Goal: Information Seeking & Learning: Check status

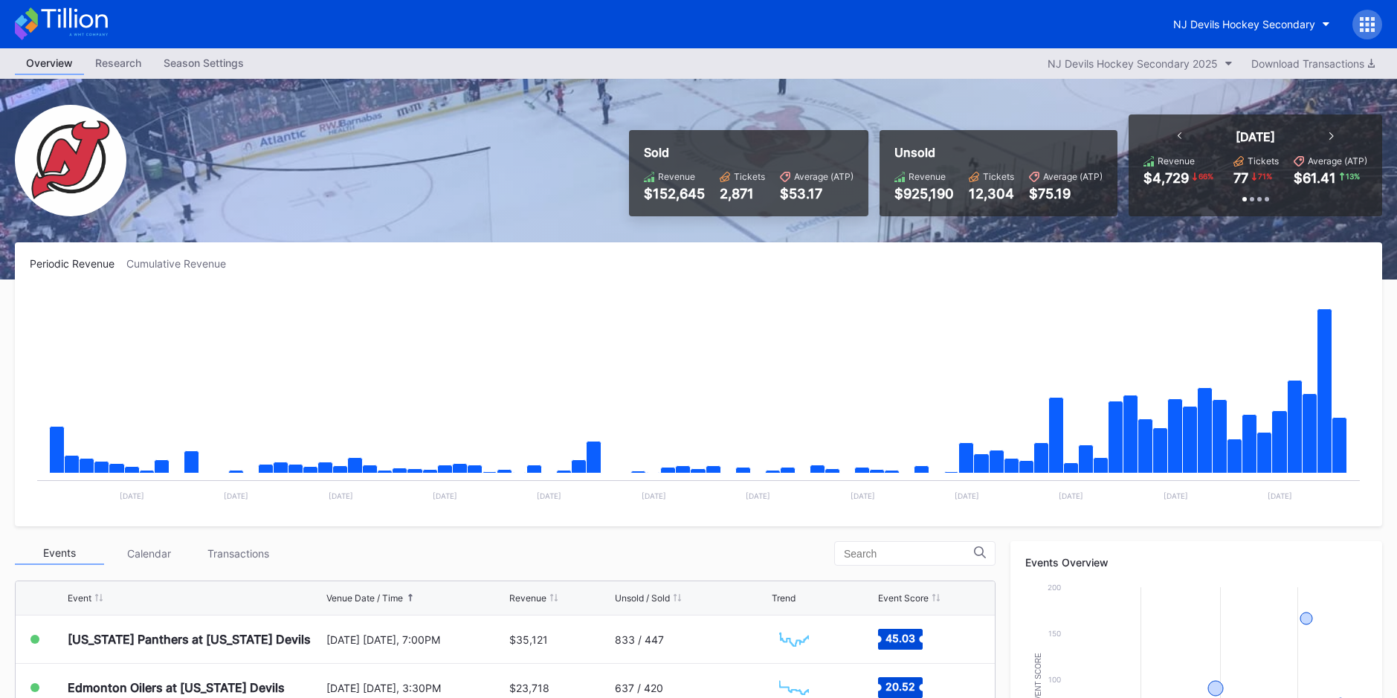
scroll to position [297, 0]
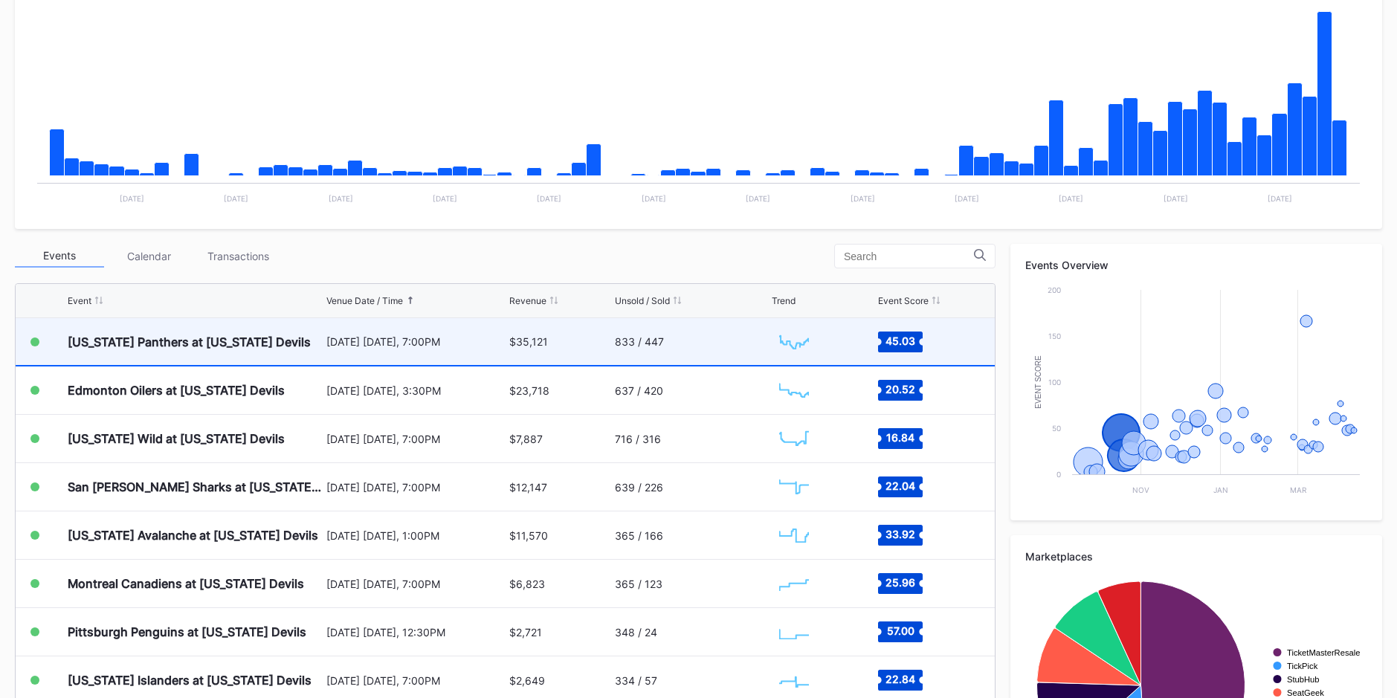
click at [731, 356] on div "833 / 447" at bounding box center [691, 341] width 153 height 47
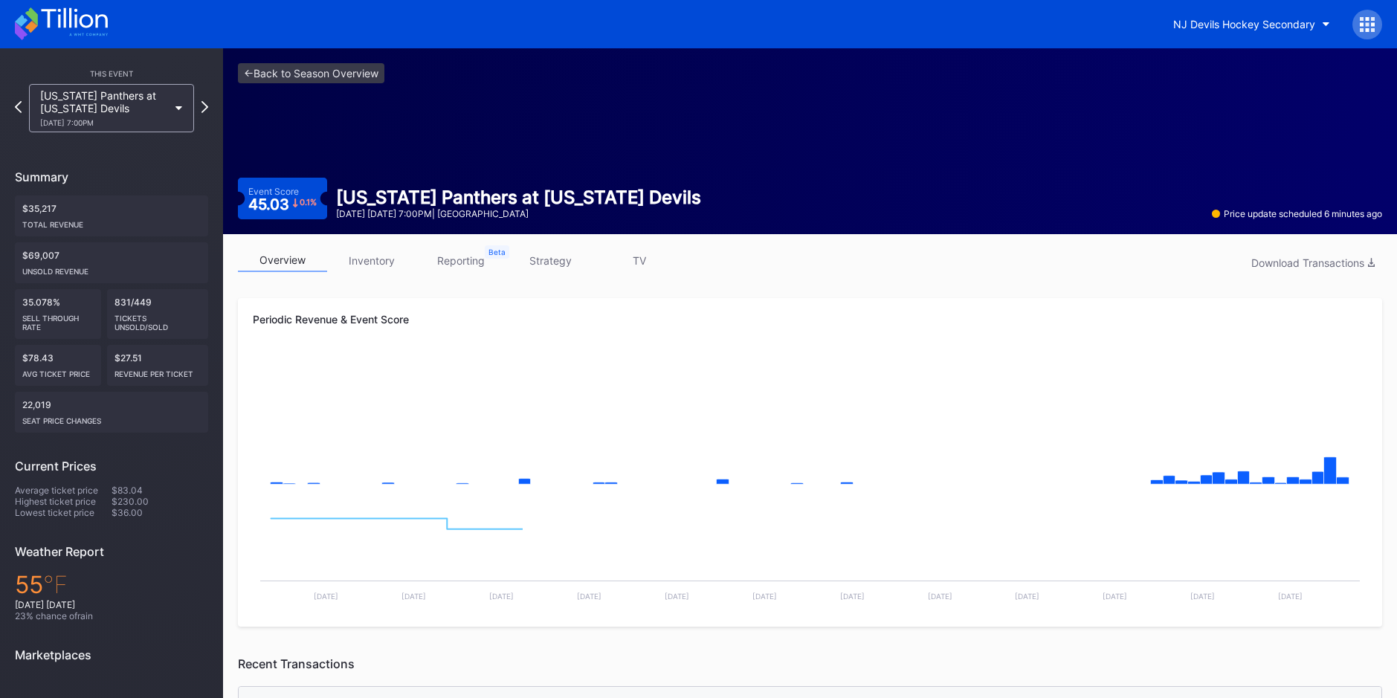
click at [372, 256] on link "inventory" at bounding box center [371, 260] width 89 height 23
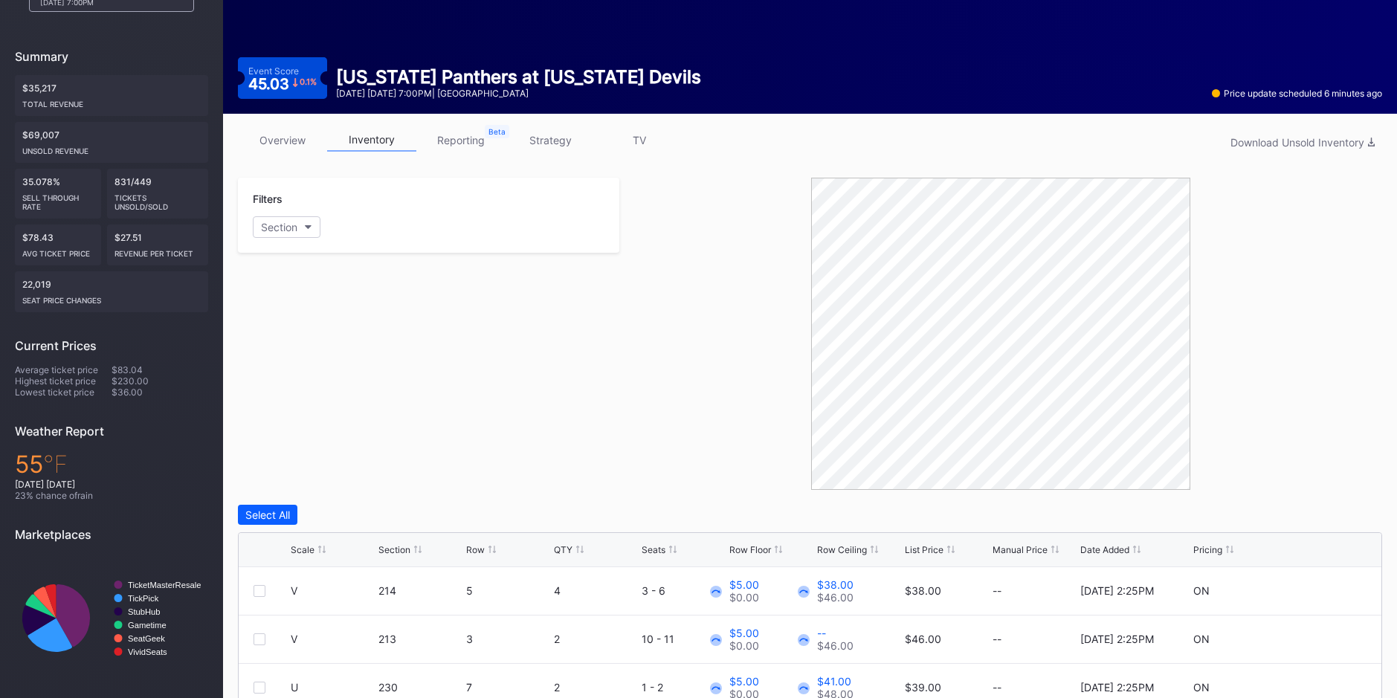
scroll to position [217, 0]
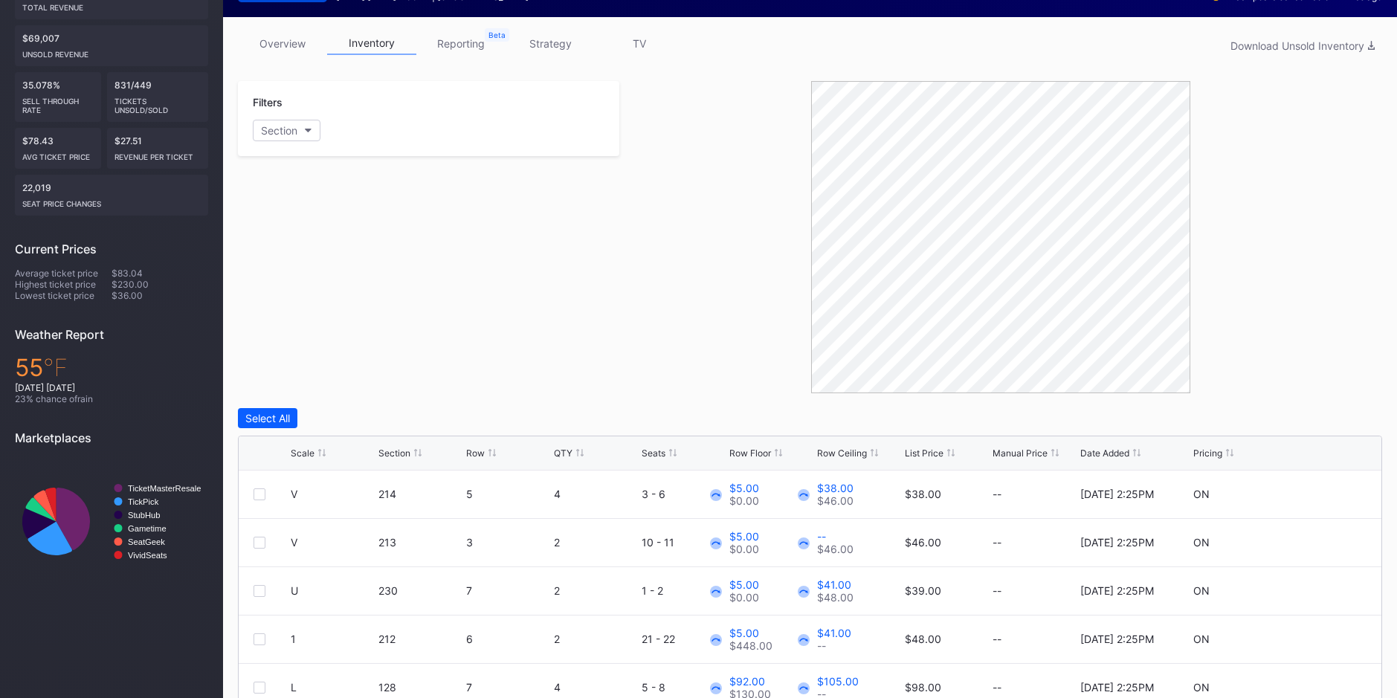
click at [920, 448] on div "List Price" at bounding box center [924, 453] width 39 height 11
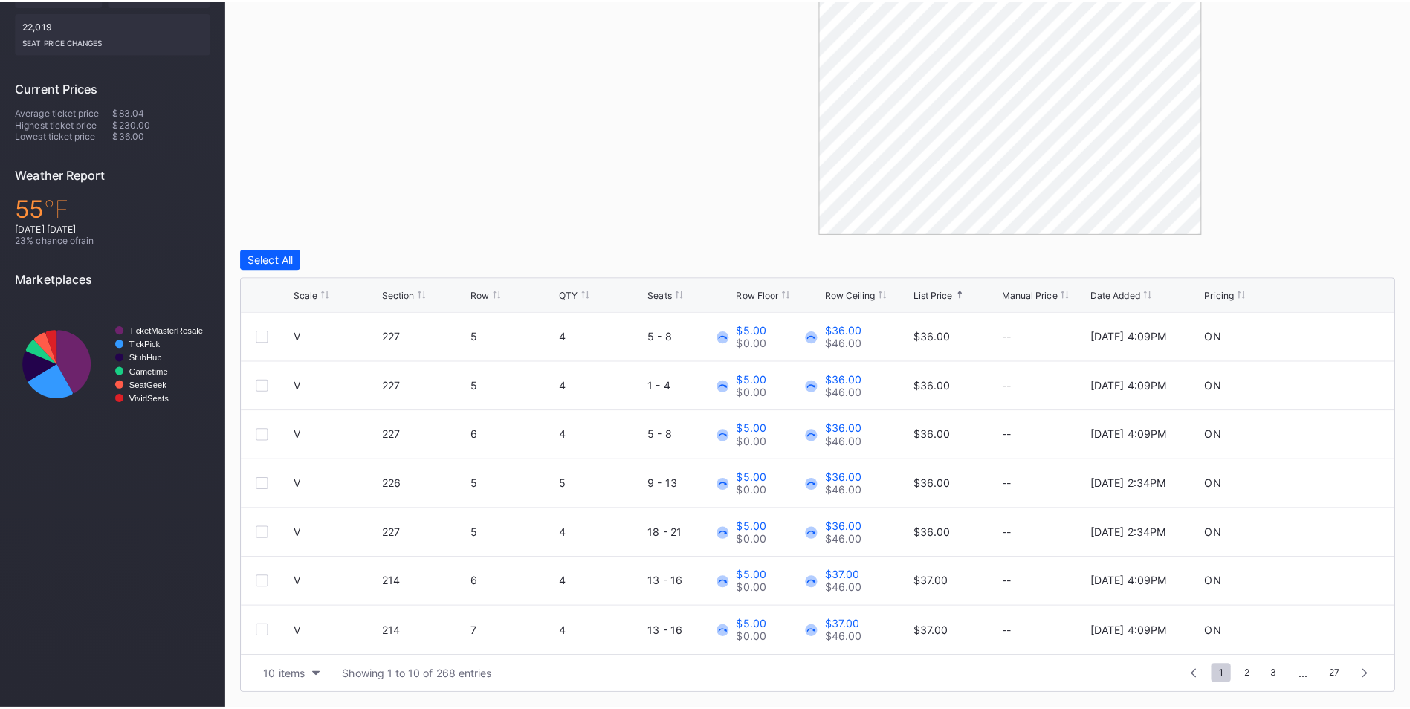
scroll to position [369, 0]
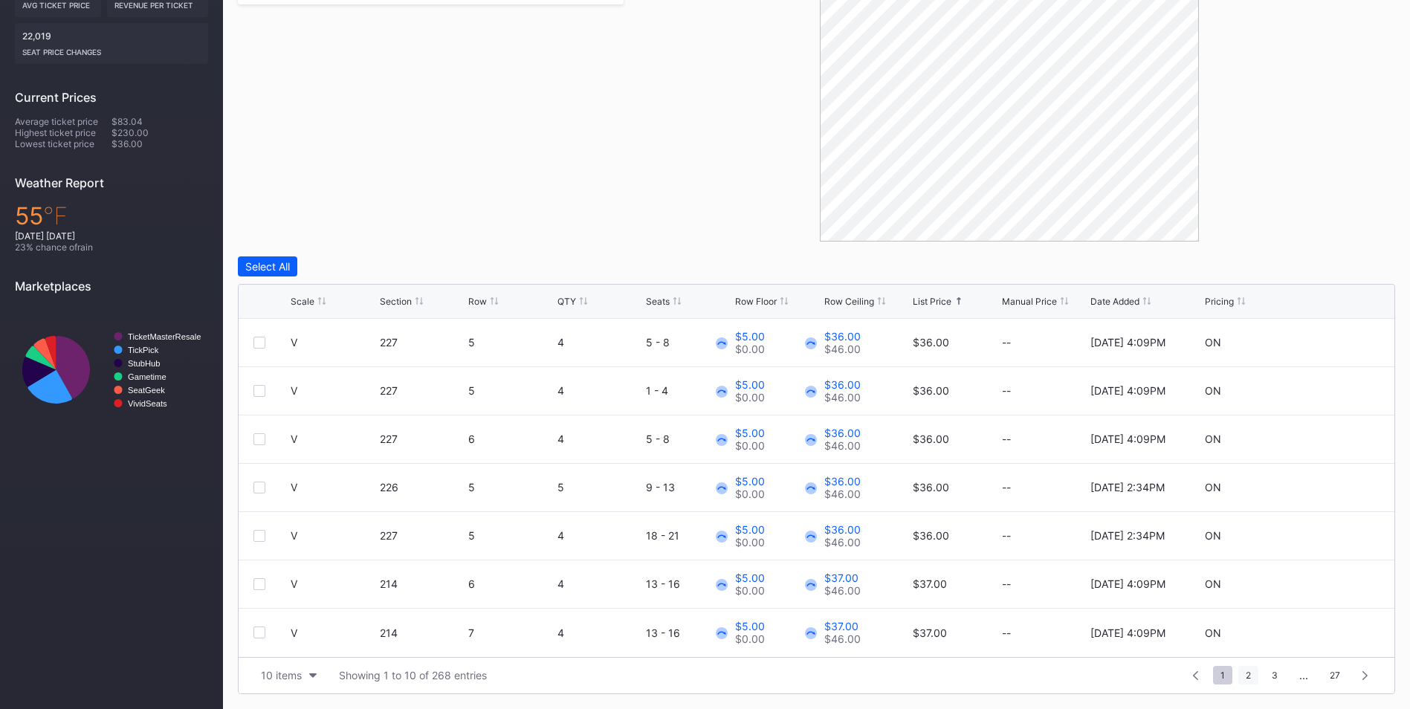
click at [1252, 676] on span "2" at bounding box center [1248, 675] width 20 height 19
click at [1261, 675] on div "1 ... 0 1 2 3 4 ... 27" at bounding box center [1266, 675] width 225 height 21
click at [1246, 679] on span "3" at bounding box center [1248, 675] width 21 height 19
click at [1190, 676] on span "2" at bounding box center [1196, 675] width 20 height 19
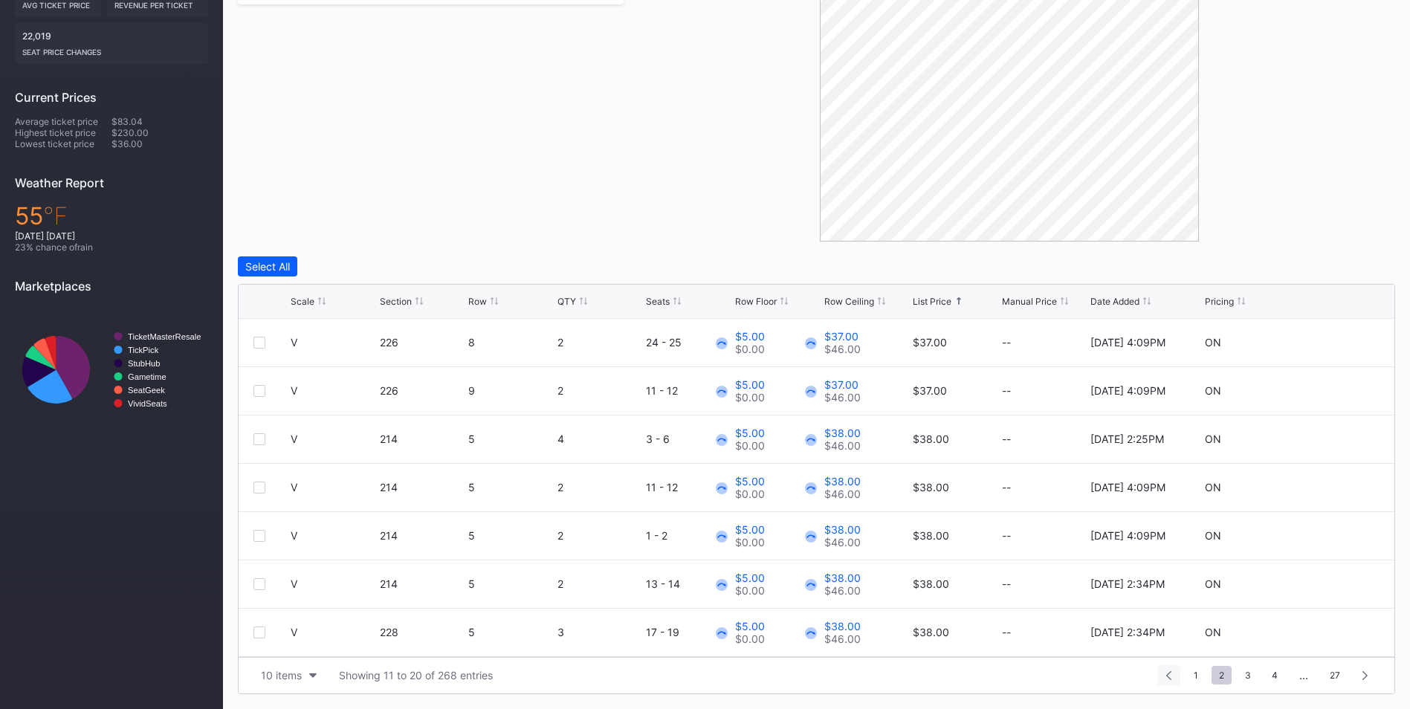
click at [1163, 674] on div at bounding box center [1168, 675] width 23 height 21
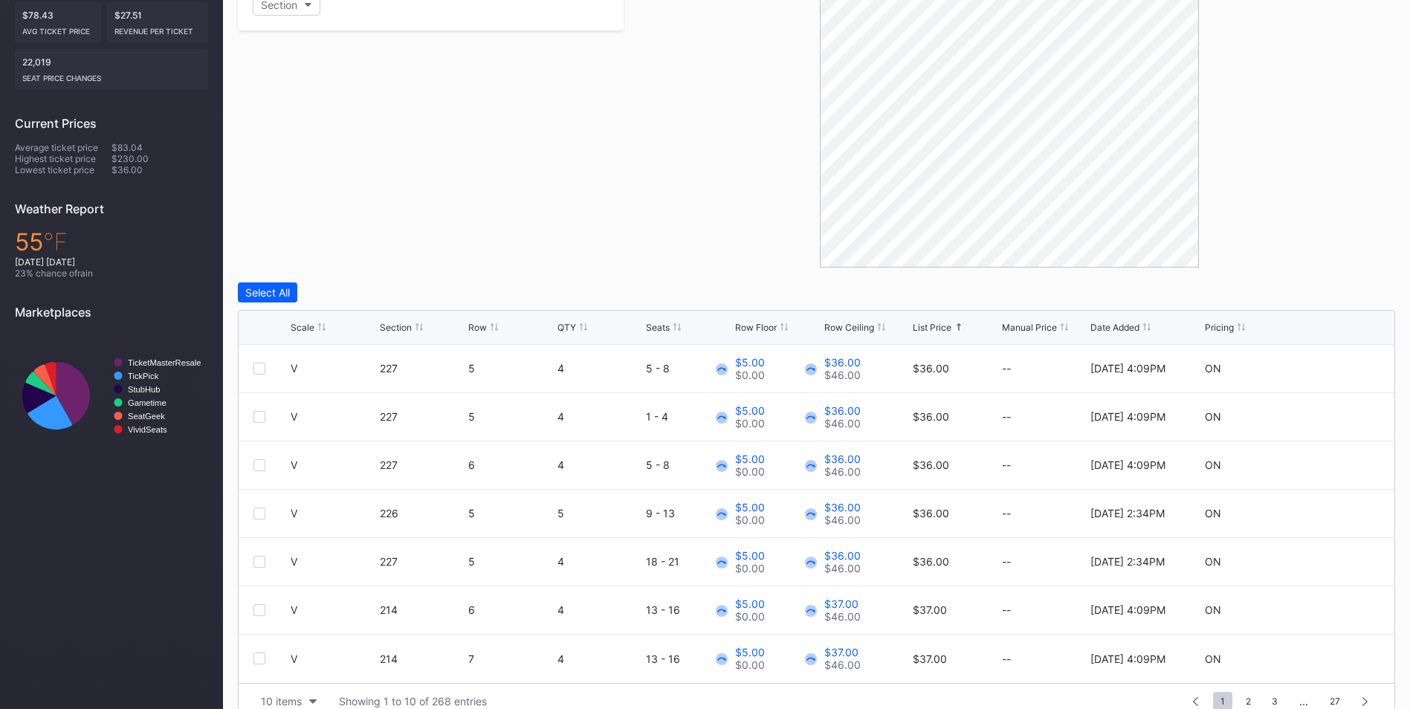
scroll to position [369, 0]
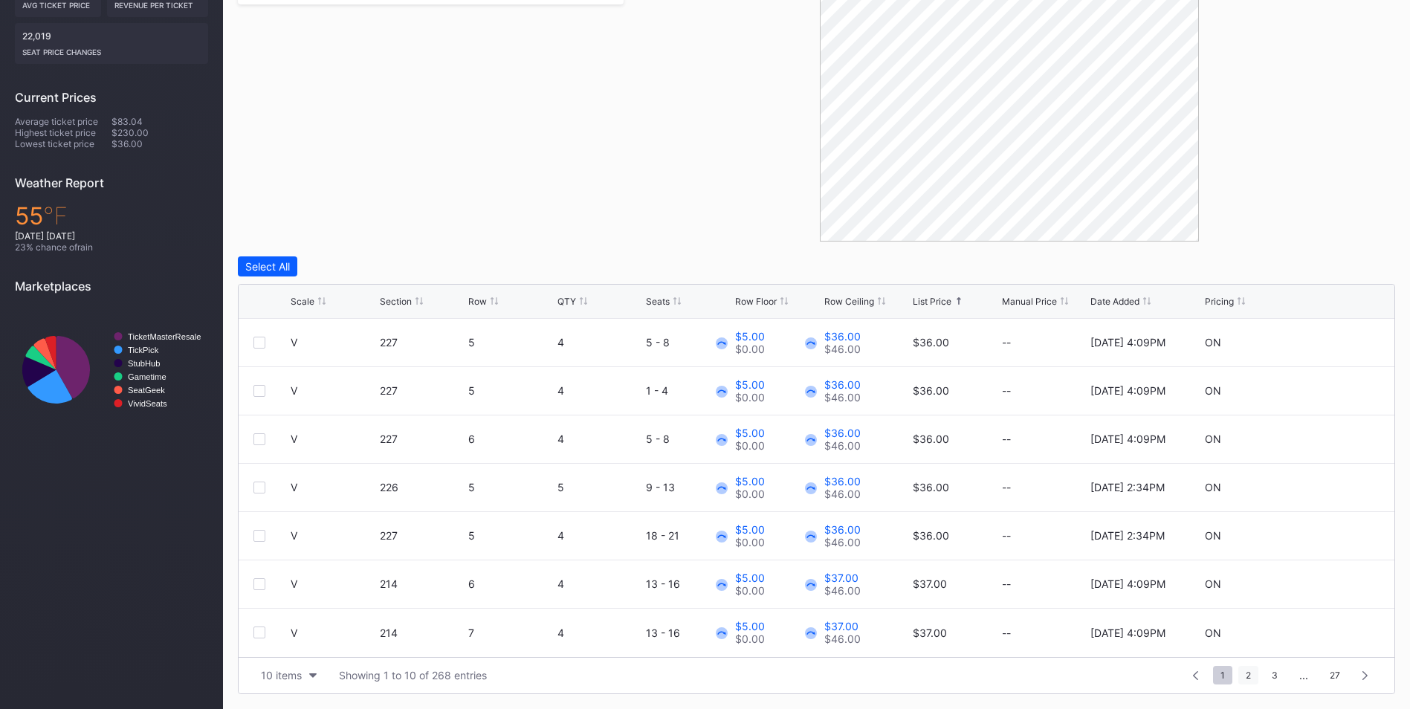
click at [1245, 671] on span "2" at bounding box center [1248, 675] width 20 height 19
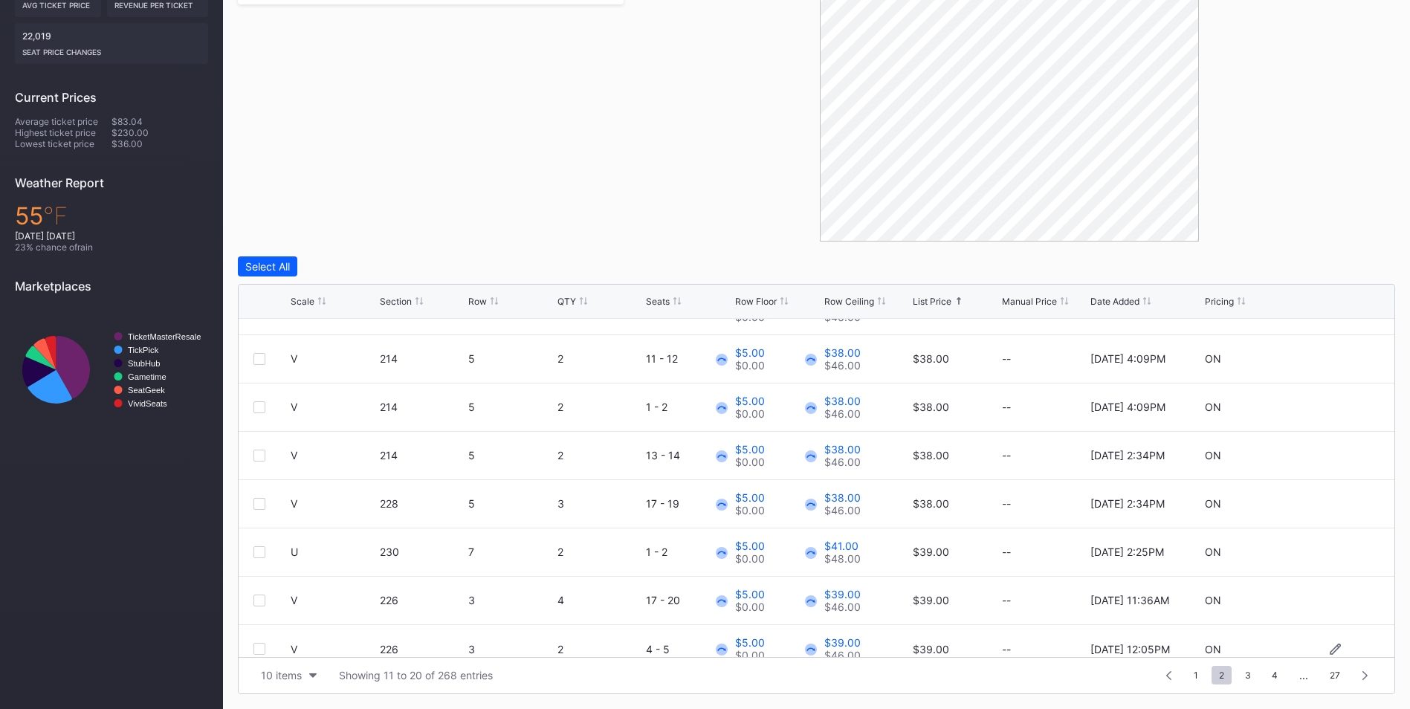
scroll to position [145, 0]
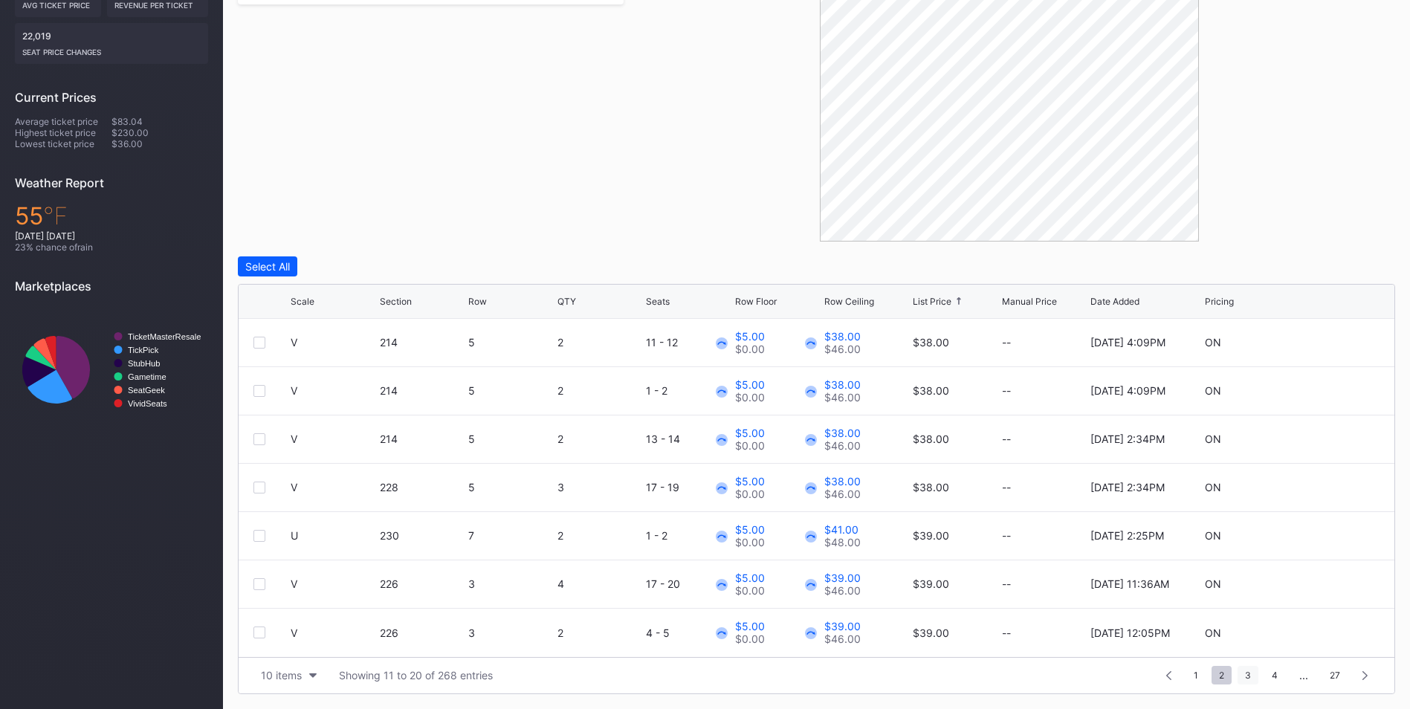
click at [1252, 671] on span "3" at bounding box center [1248, 675] width 21 height 19
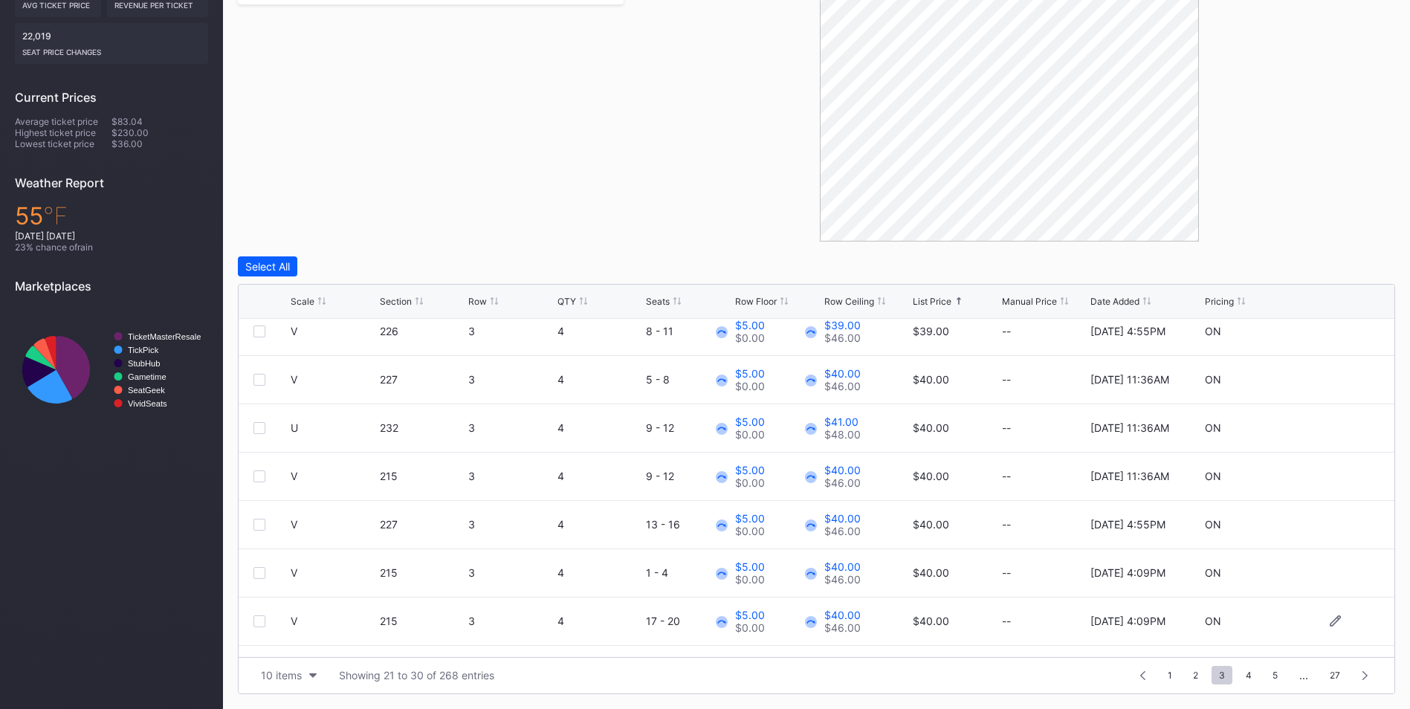
scroll to position [0, 0]
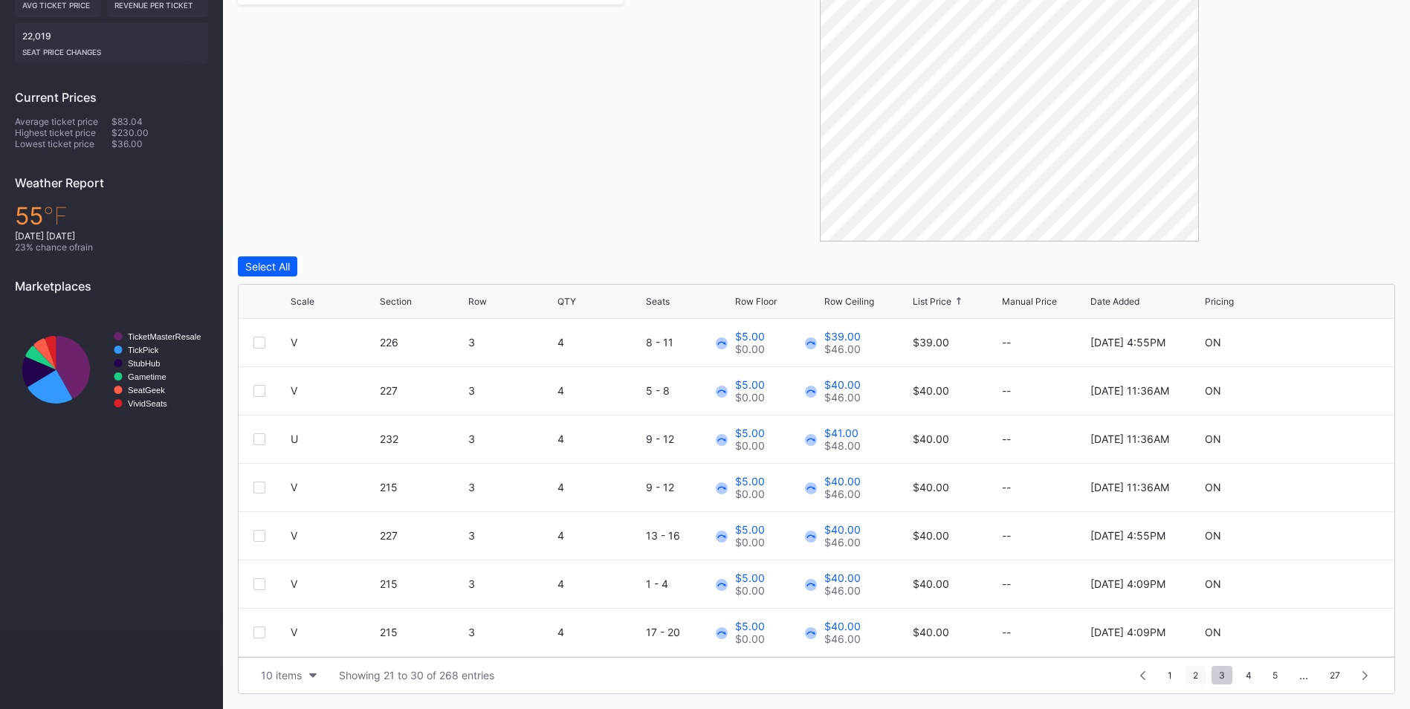
click at [1195, 673] on span "2" at bounding box center [1196, 675] width 20 height 19
click at [1178, 678] on div at bounding box center [1168, 675] width 23 height 21
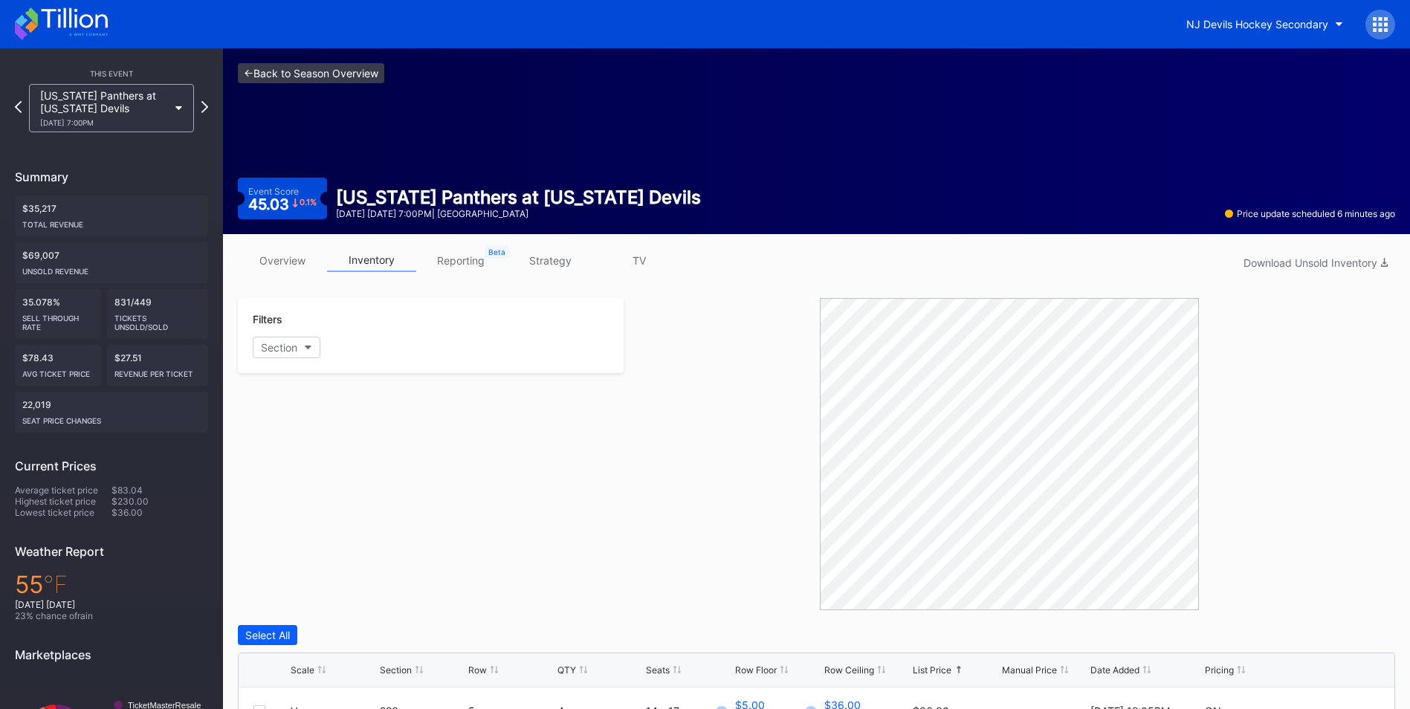
click at [342, 77] on link "<- Back to Season Overview" at bounding box center [311, 73] width 146 height 20
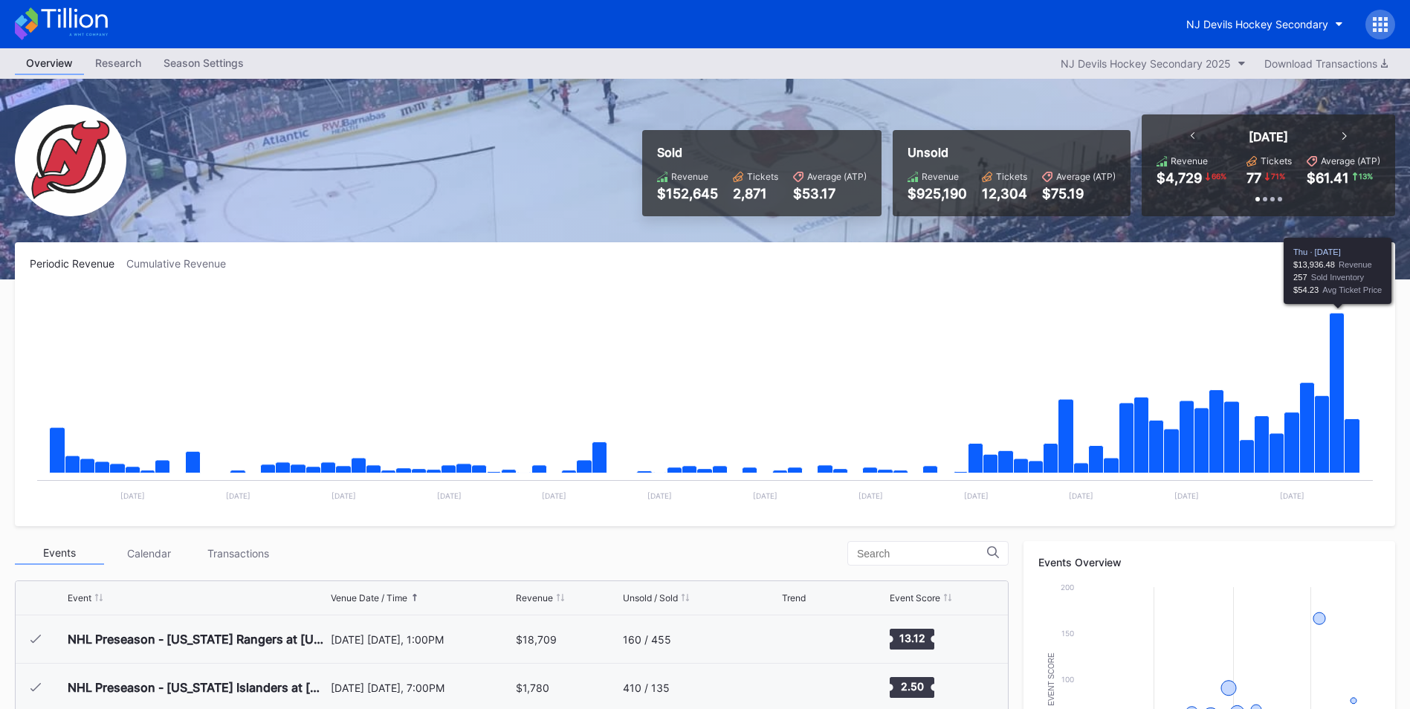
scroll to position [145, 0]
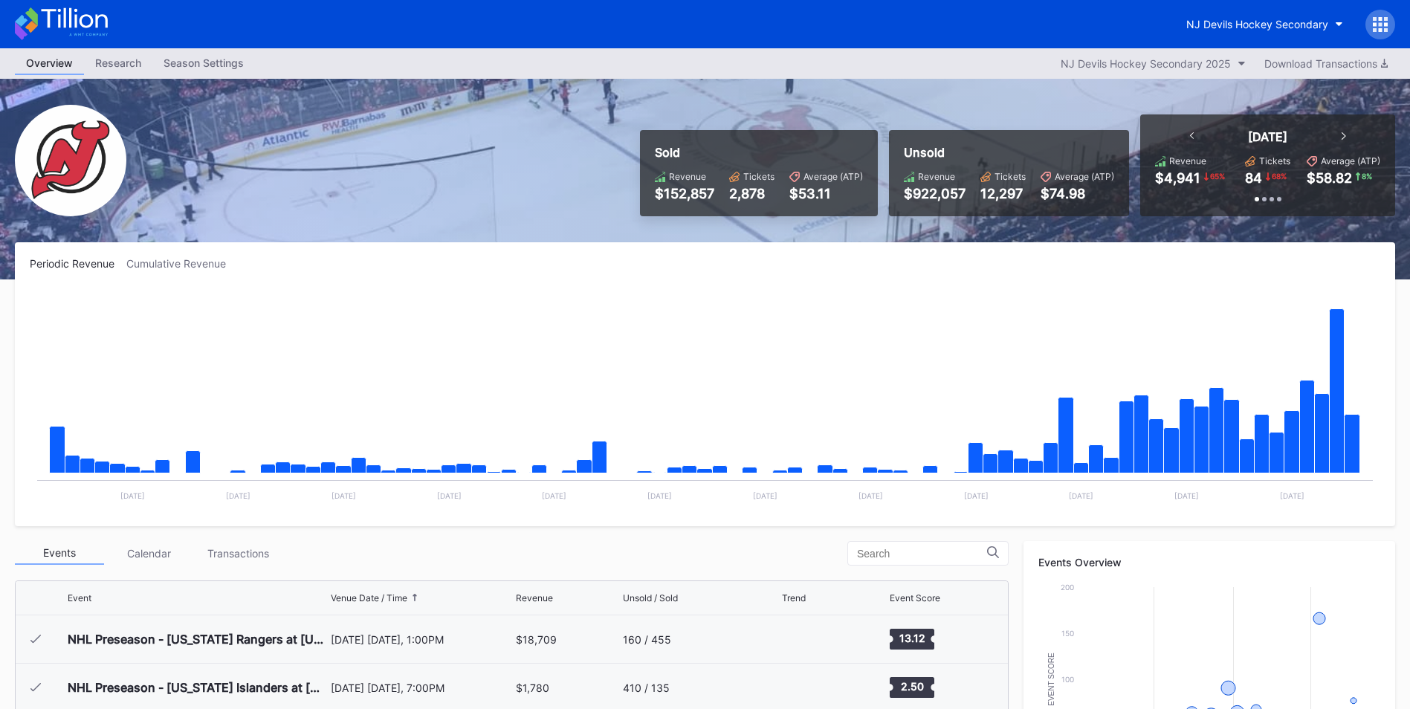
scroll to position [145, 0]
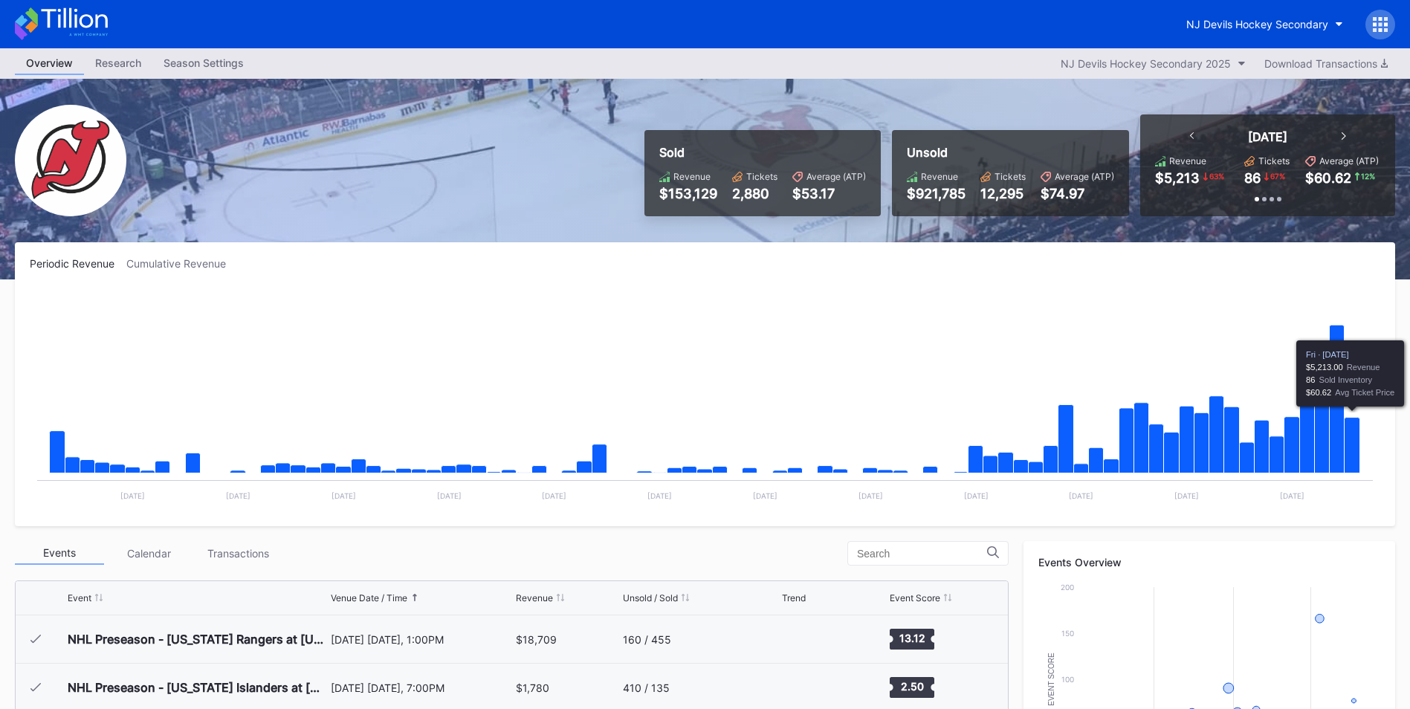
scroll to position [145, 0]
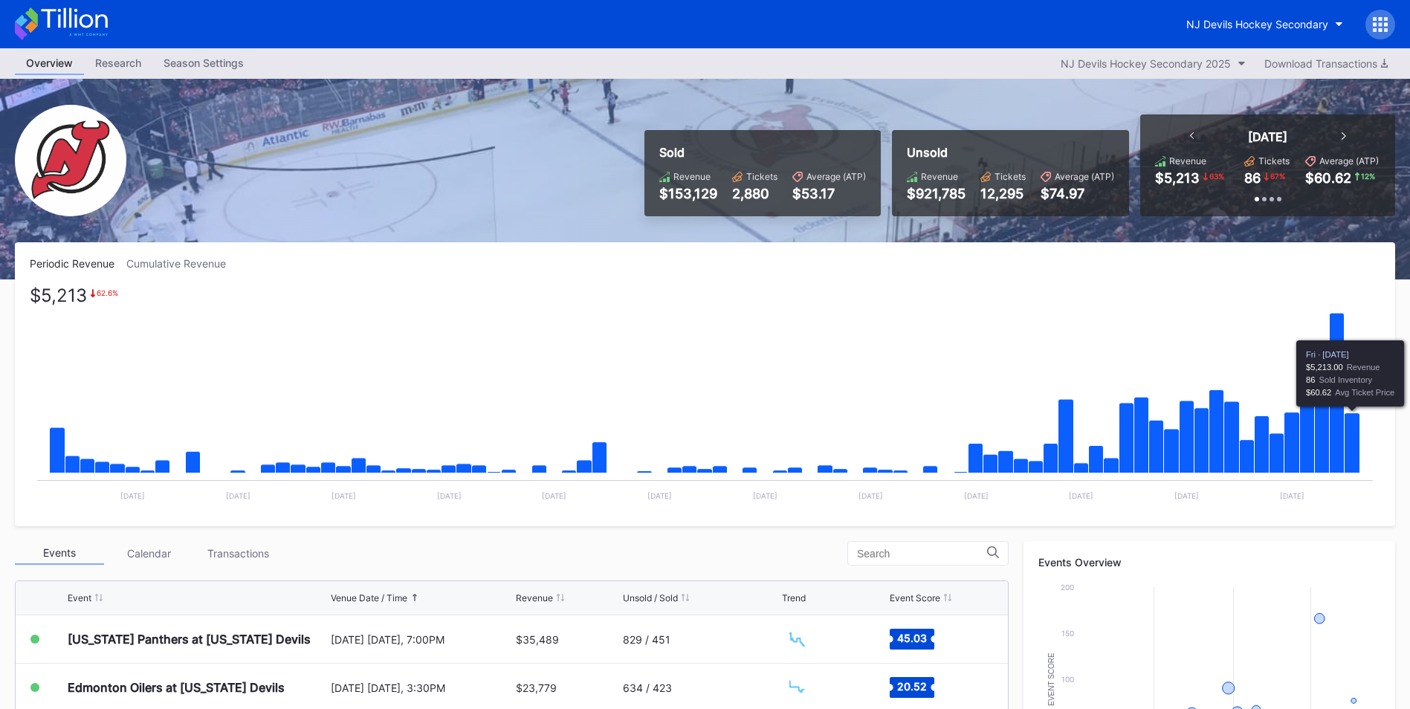
click at [1354, 460] on icon "Chart title" at bounding box center [1353, 443] width 16 height 60
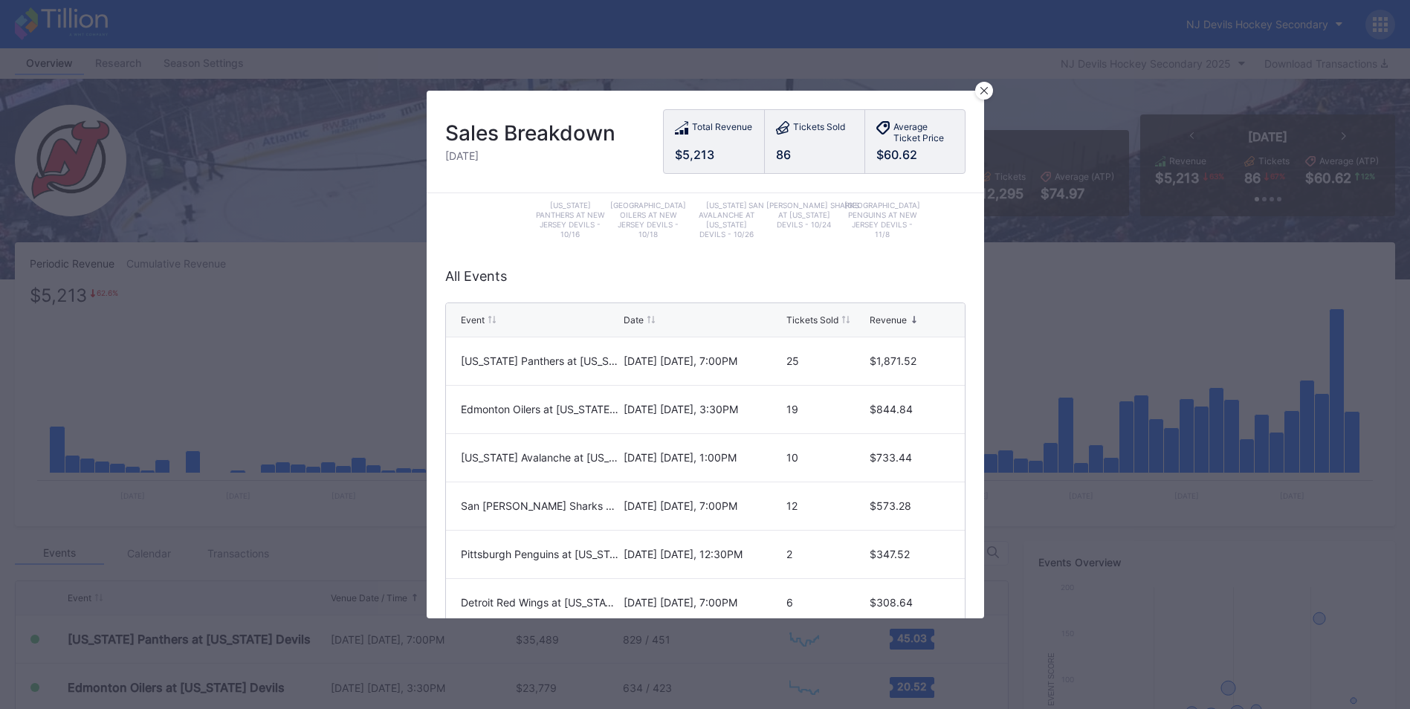
scroll to position [262, 0]
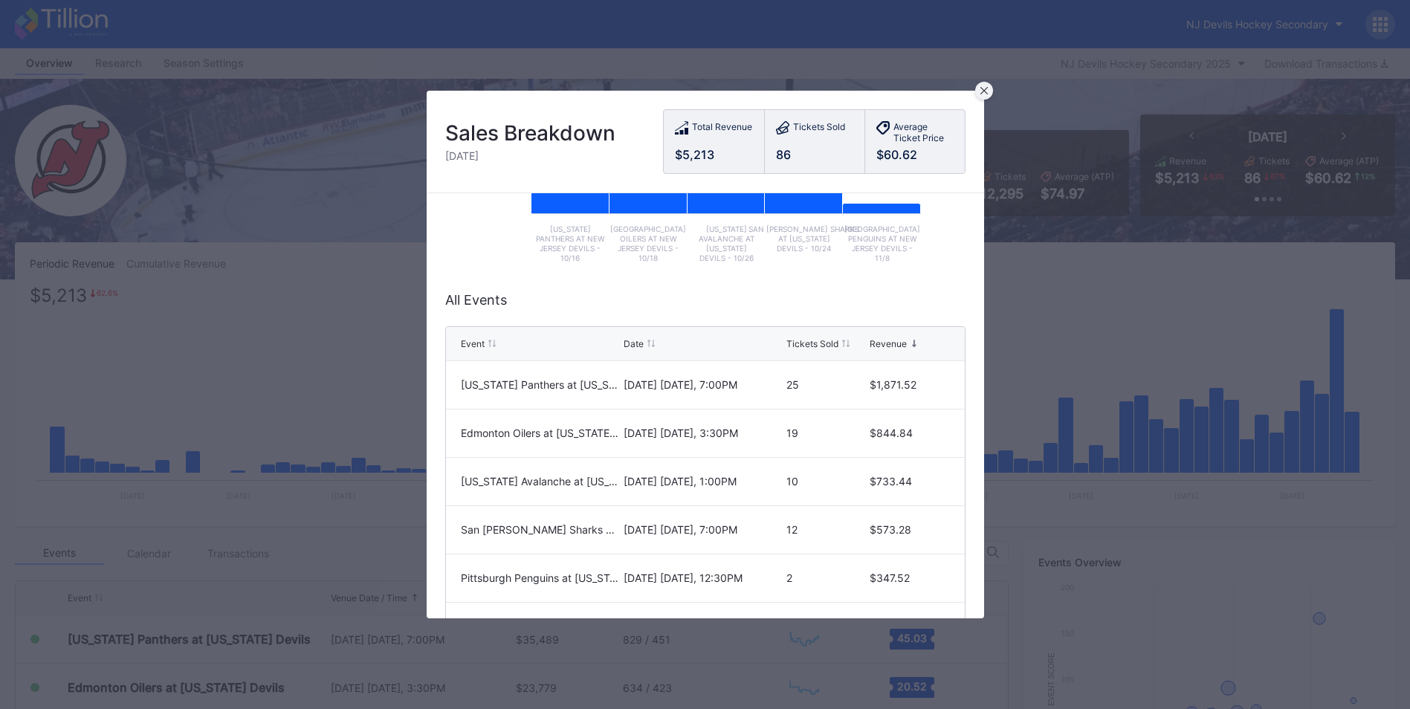
click at [983, 94] on icon at bounding box center [984, 90] width 7 height 7
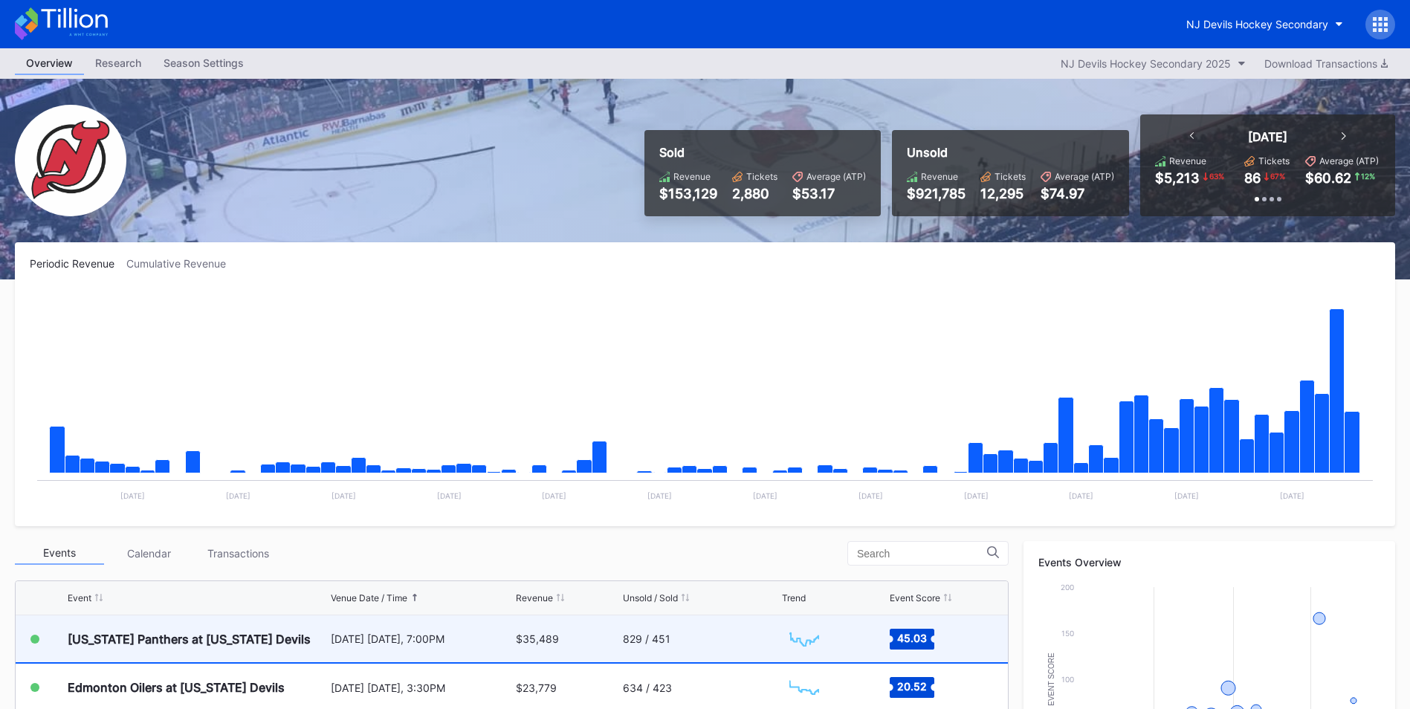
click at [483, 638] on div "[DATE] [DATE], 7:00PM" at bounding box center [421, 639] width 181 height 13
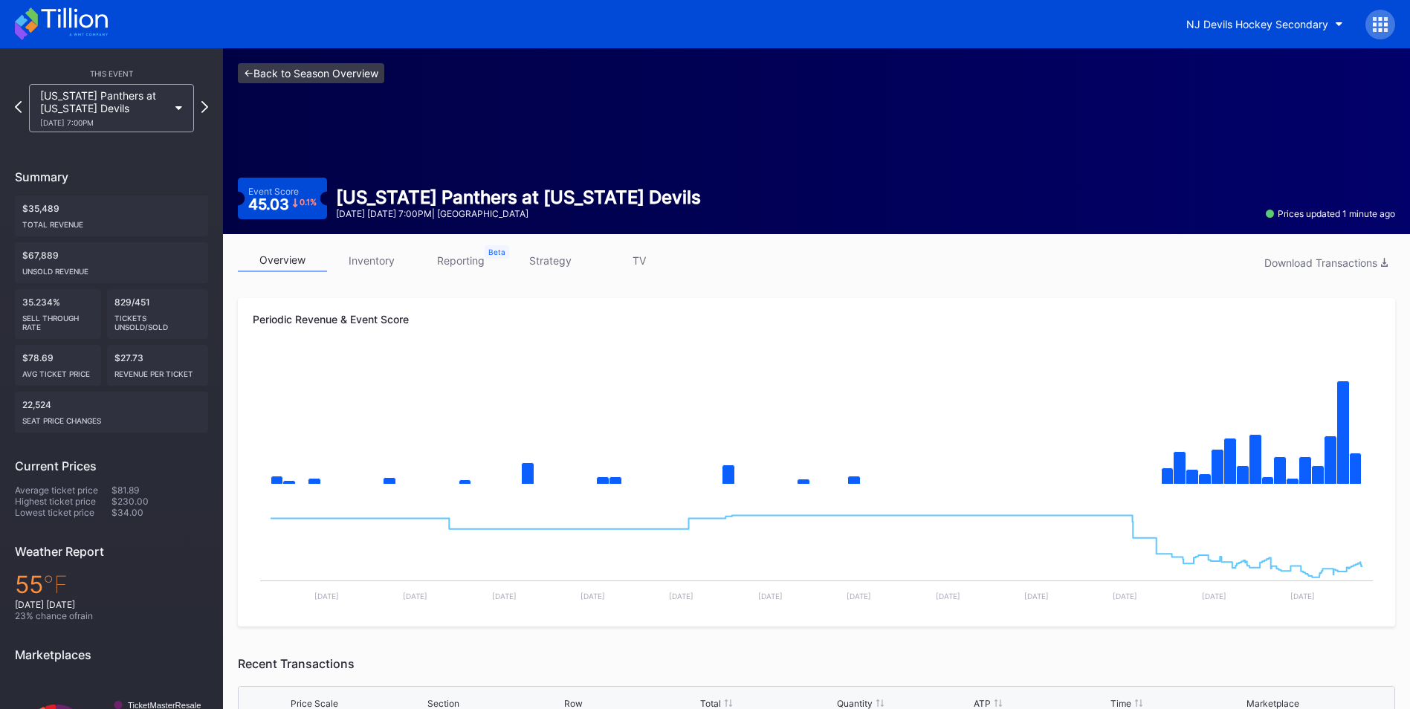
click at [364, 74] on link "<- Back to Season Overview" at bounding box center [311, 73] width 146 height 20
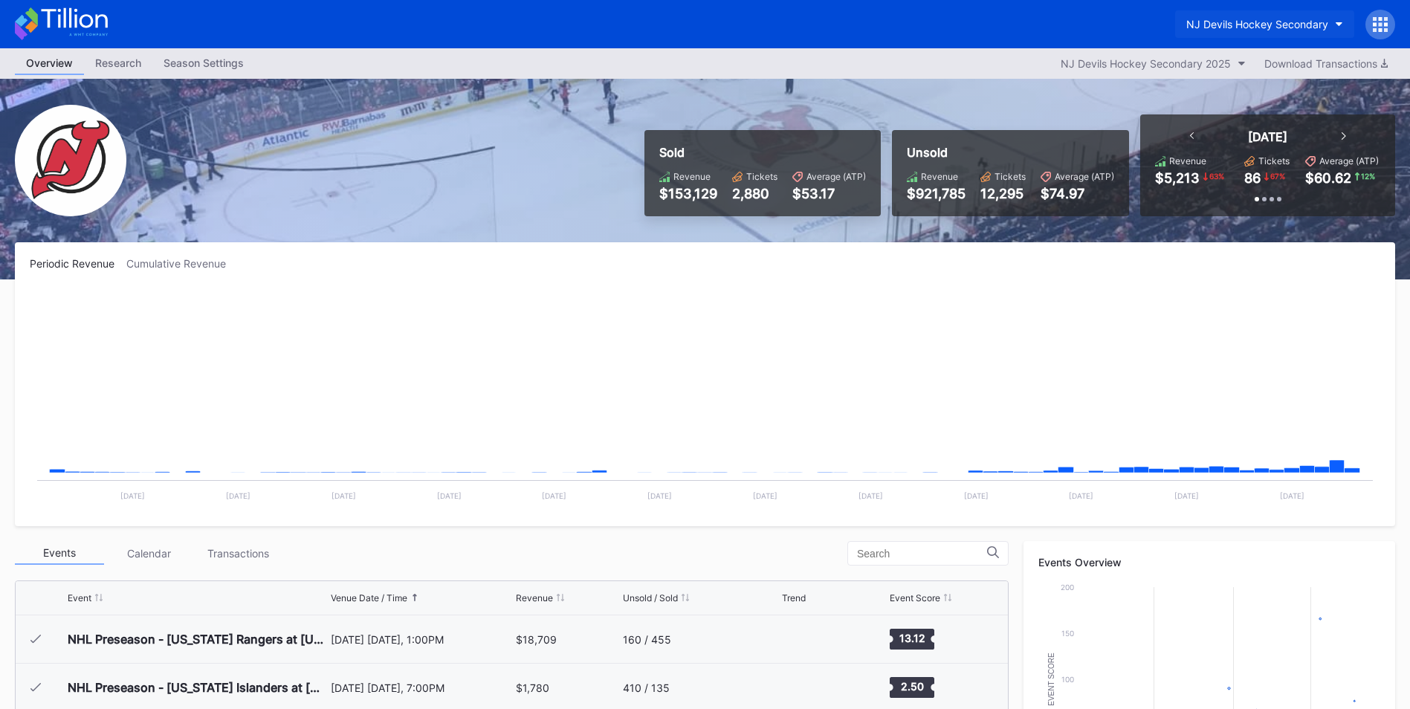
scroll to position [145, 0]
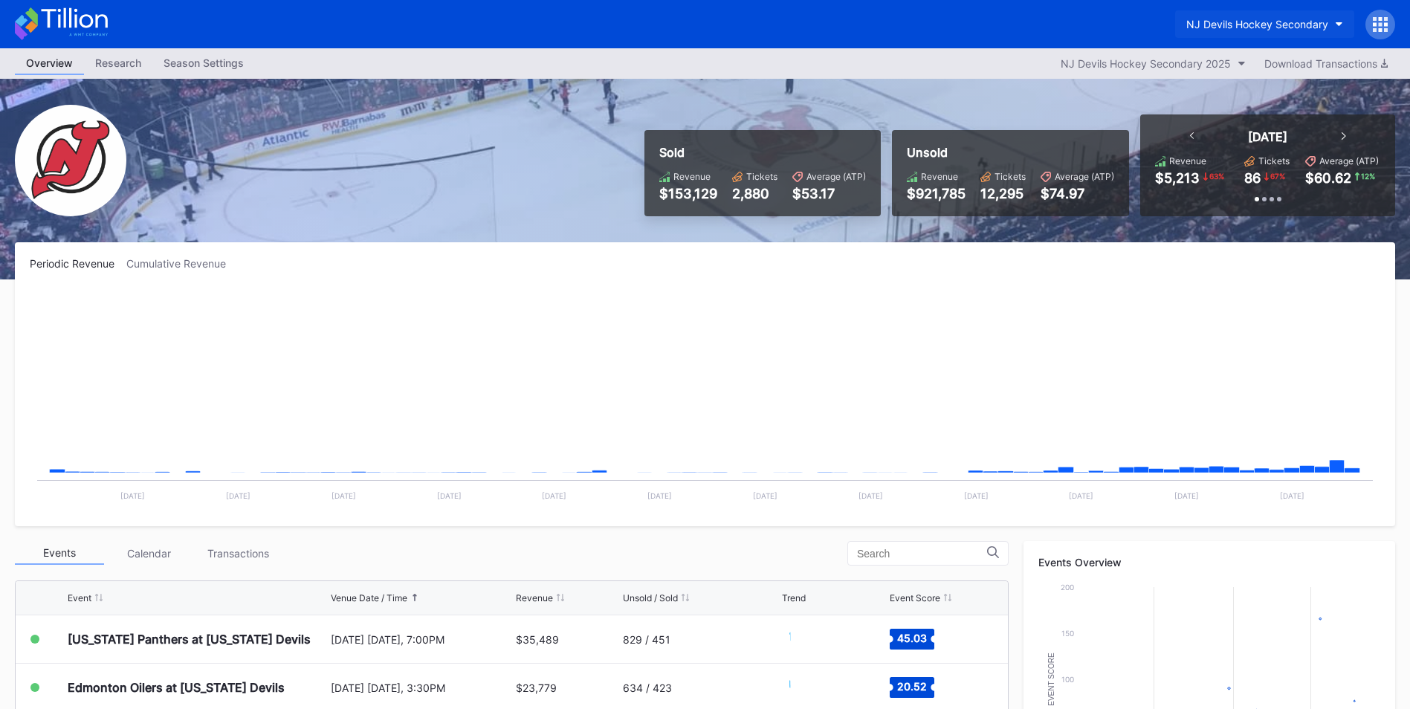
click at [1296, 19] on div "NJ Devils Hockey Secondary" at bounding box center [1257, 24] width 142 height 13
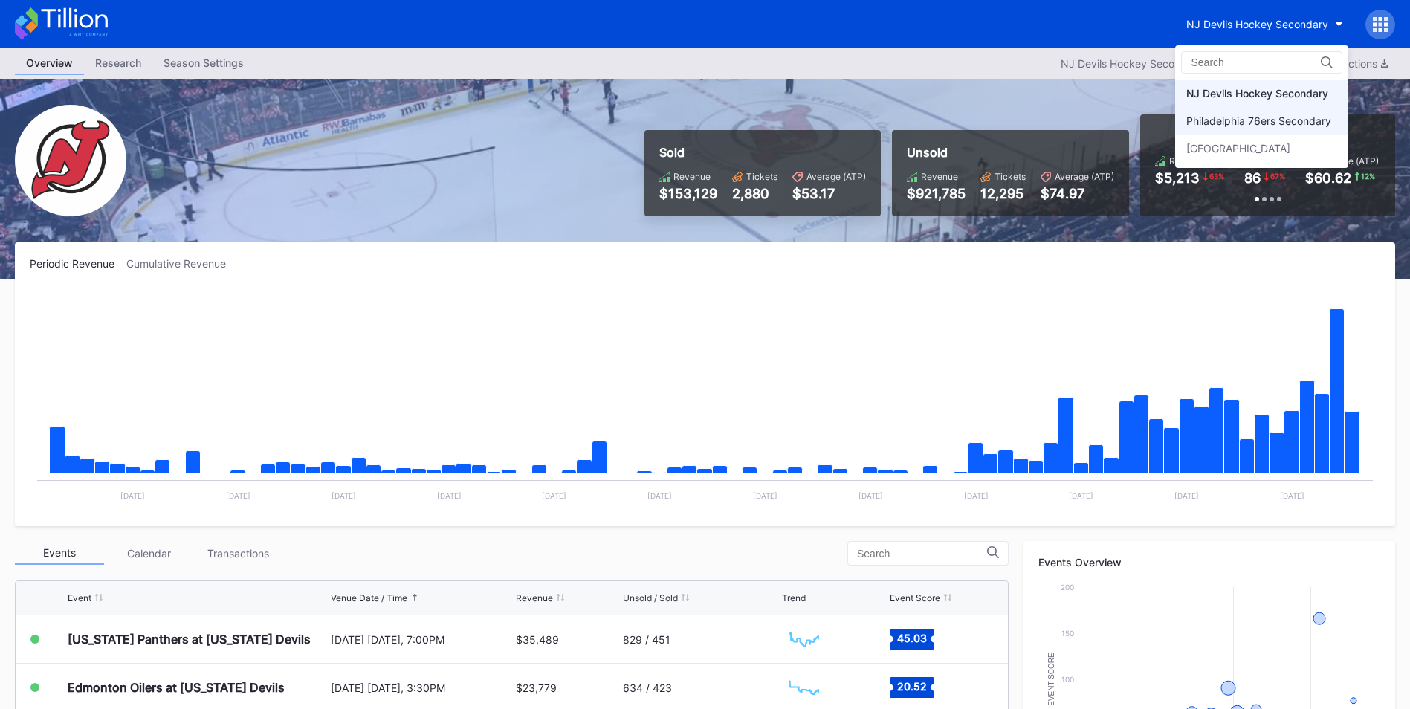
click at [1270, 116] on div "Philadelphia 76ers Secondary" at bounding box center [1258, 120] width 145 height 13
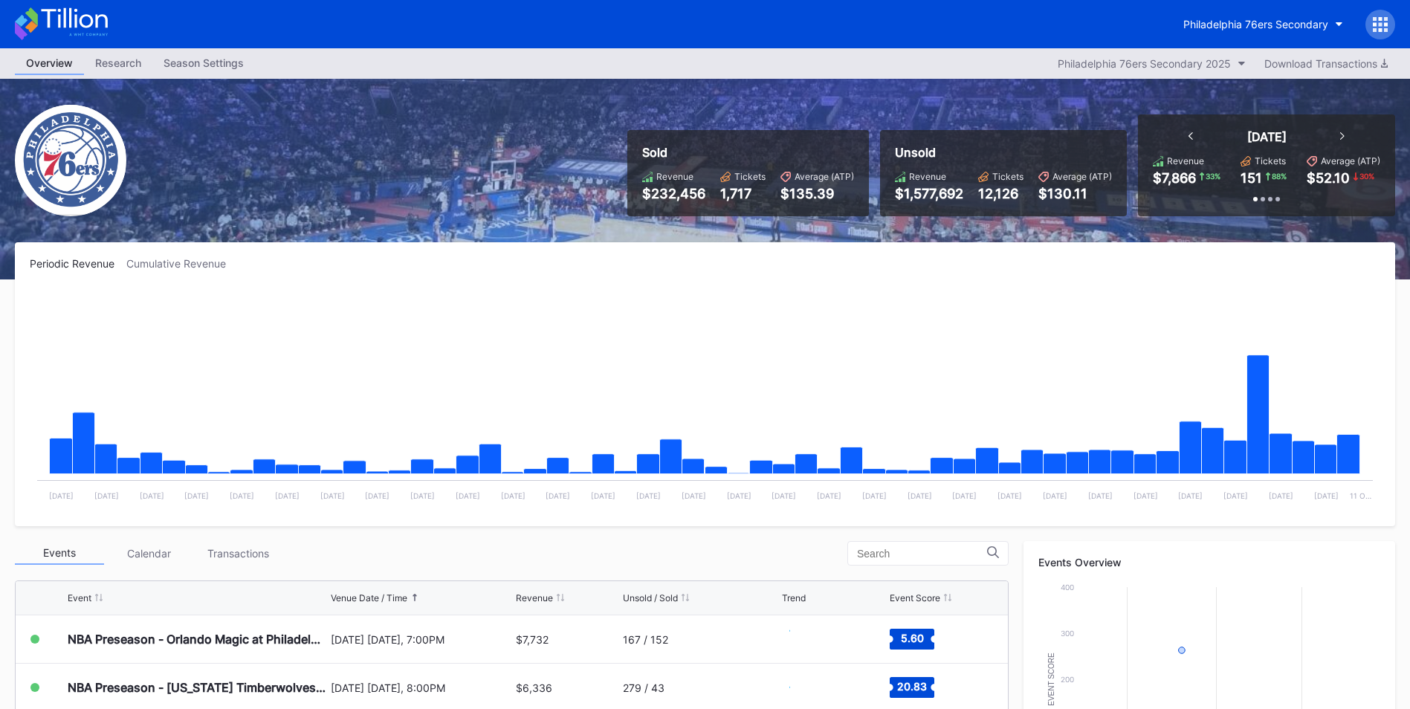
scroll to position [223, 0]
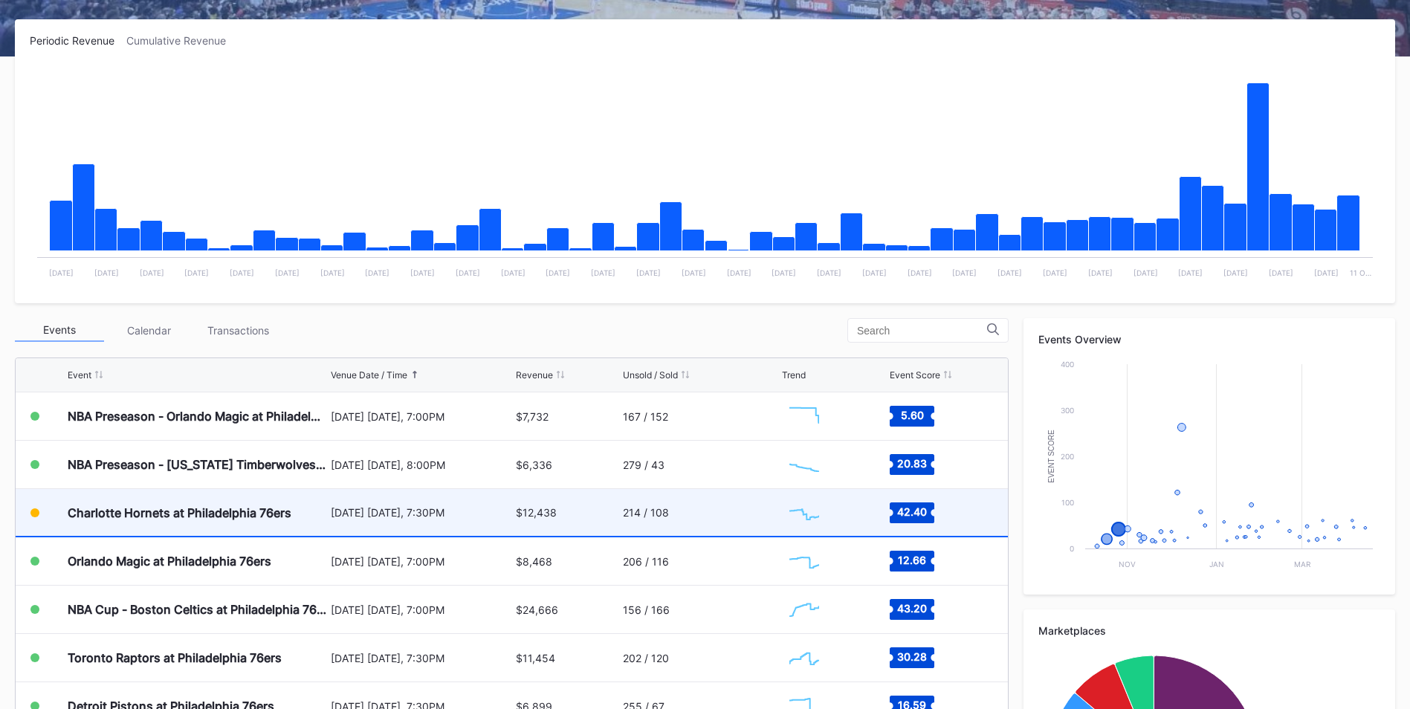
click at [753, 511] on div "214 / 108" at bounding box center [700, 512] width 155 height 47
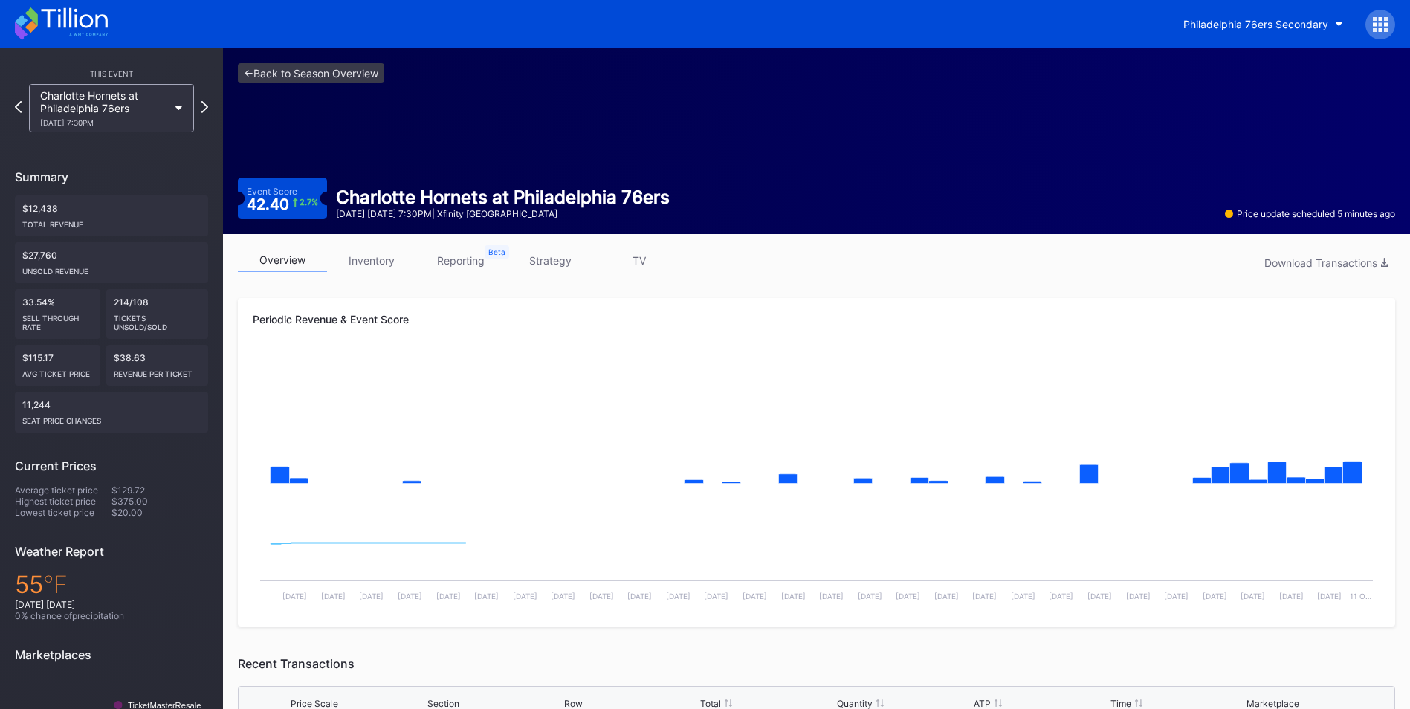
click at [385, 256] on link "inventory" at bounding box center [371, 260] width 89 height 23
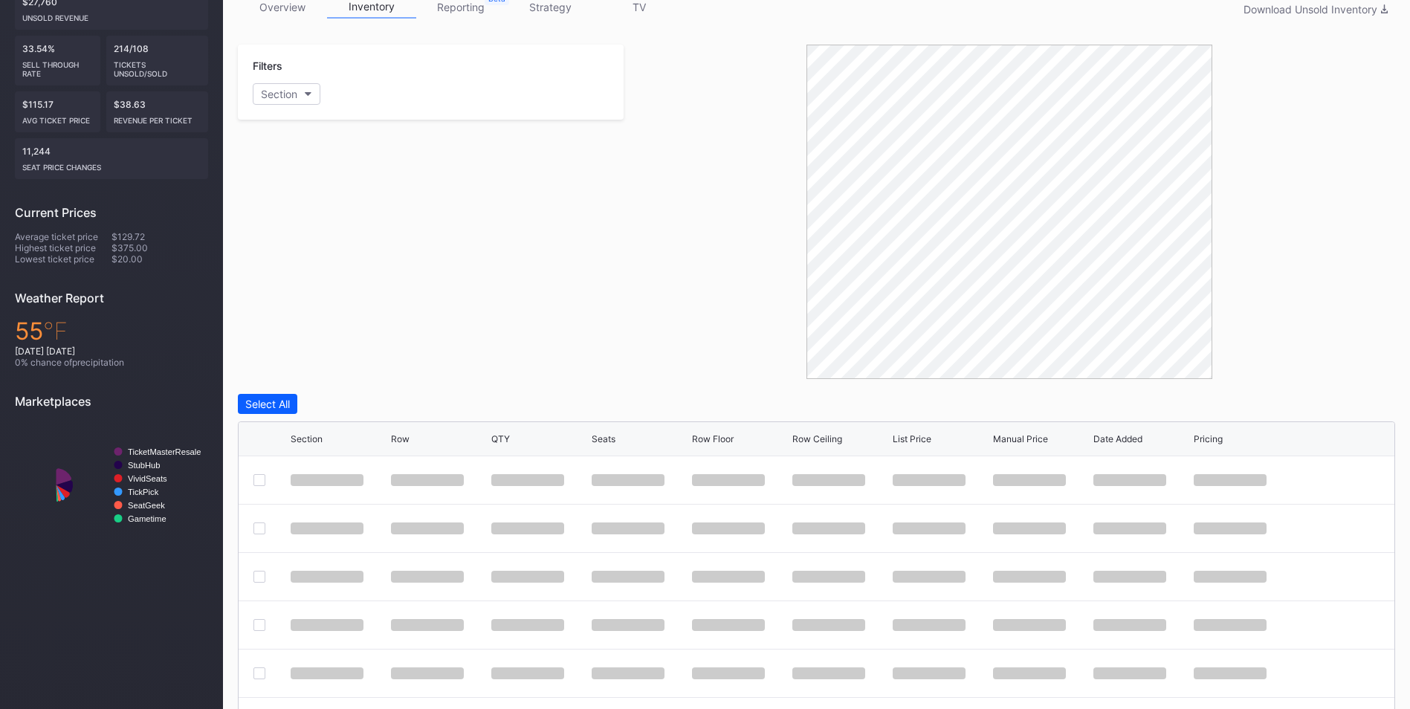
scroll to position [258, 0]
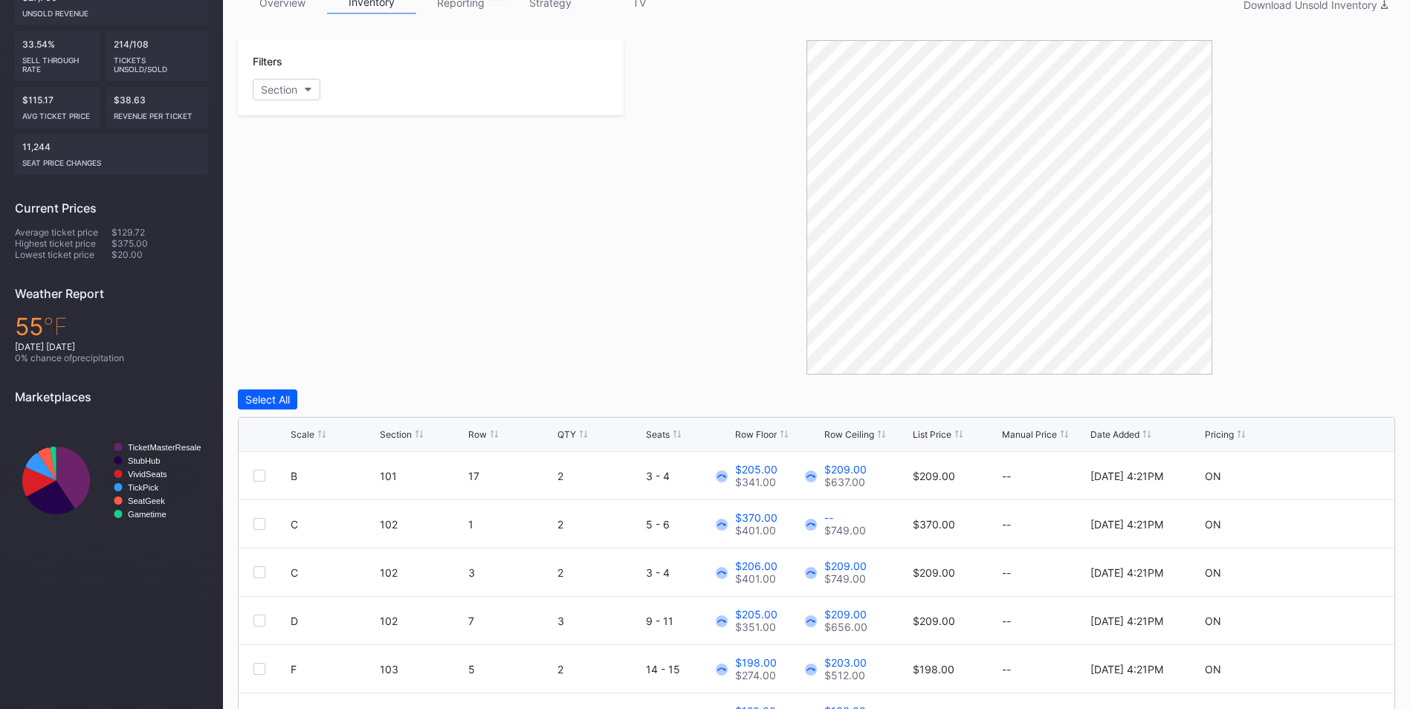
click at [925, 433] on div "List Price" at bounding box center [932, 434] width 39 height 11
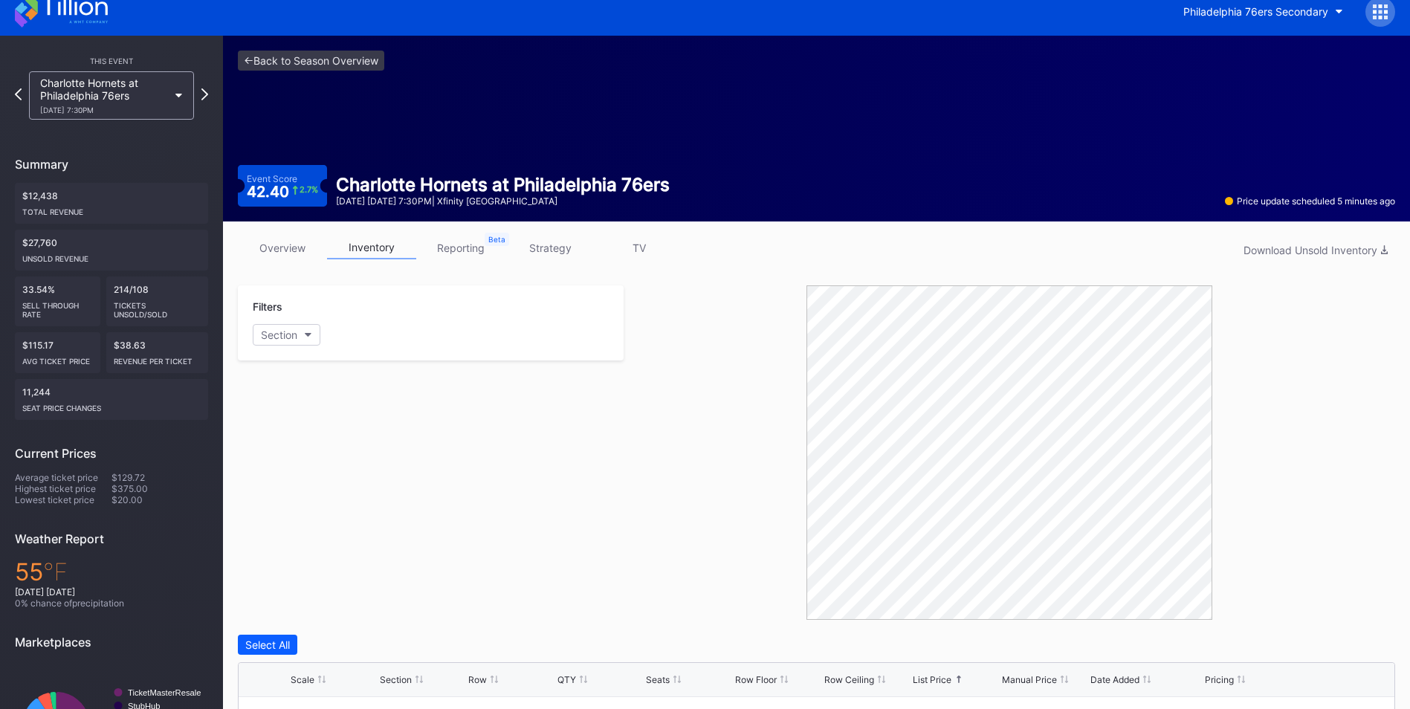
scroll to position [0, 0]
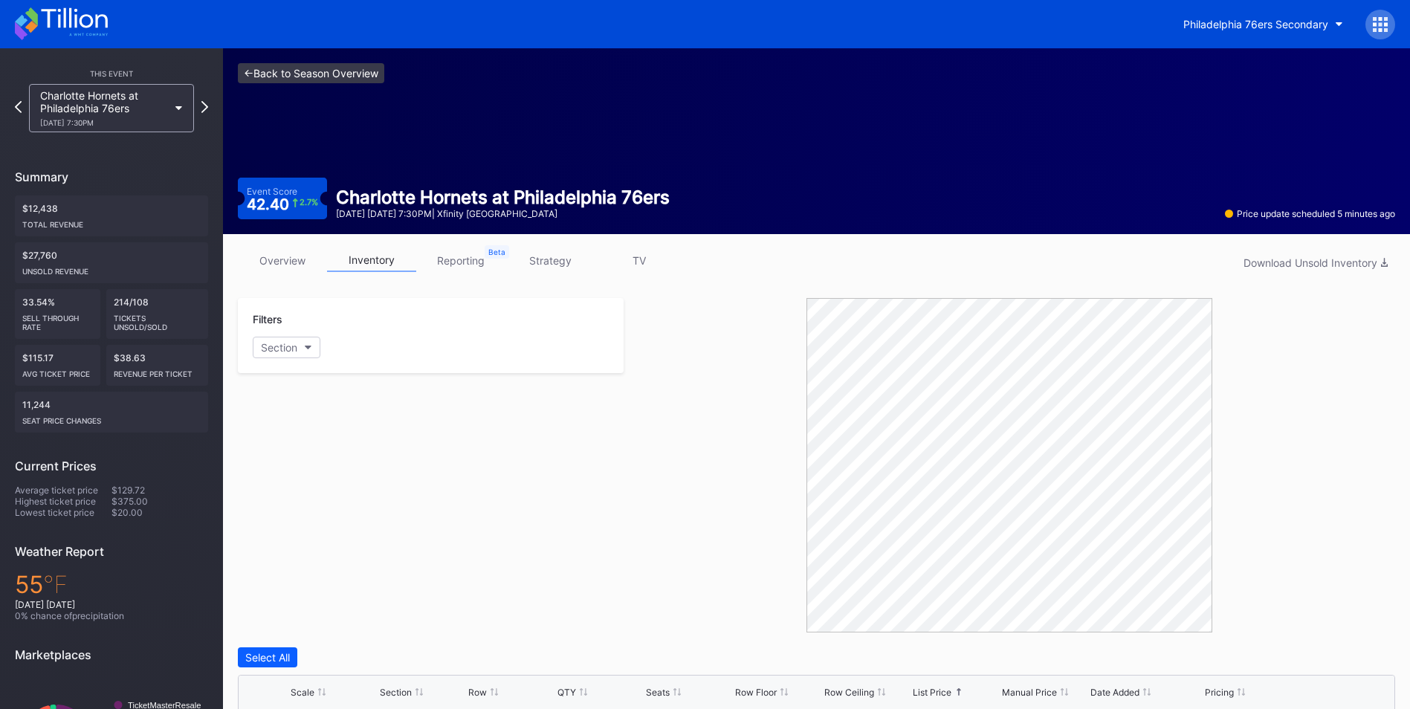
click at [324, 76] on link "<- Back to Season Overview" at bounding box center [311, 73] width 146 height 20
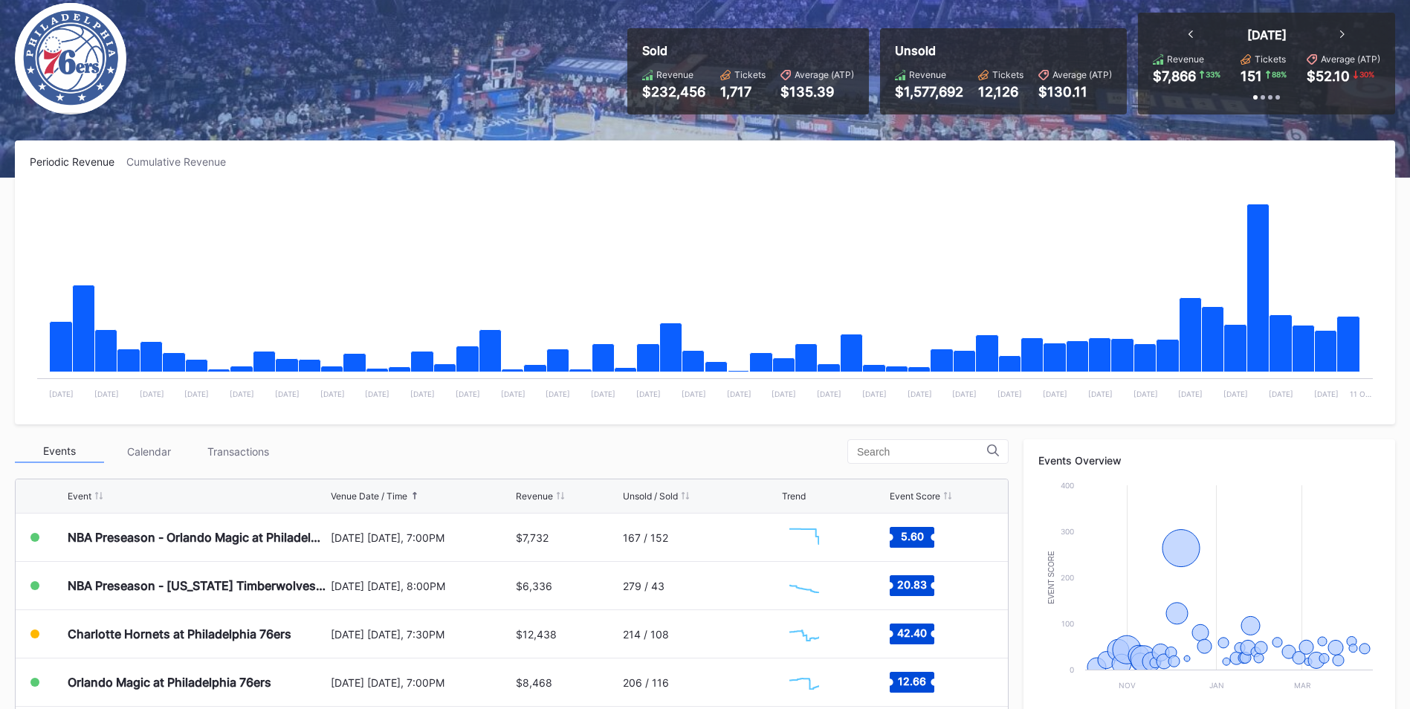
scroll to position [149, 0]
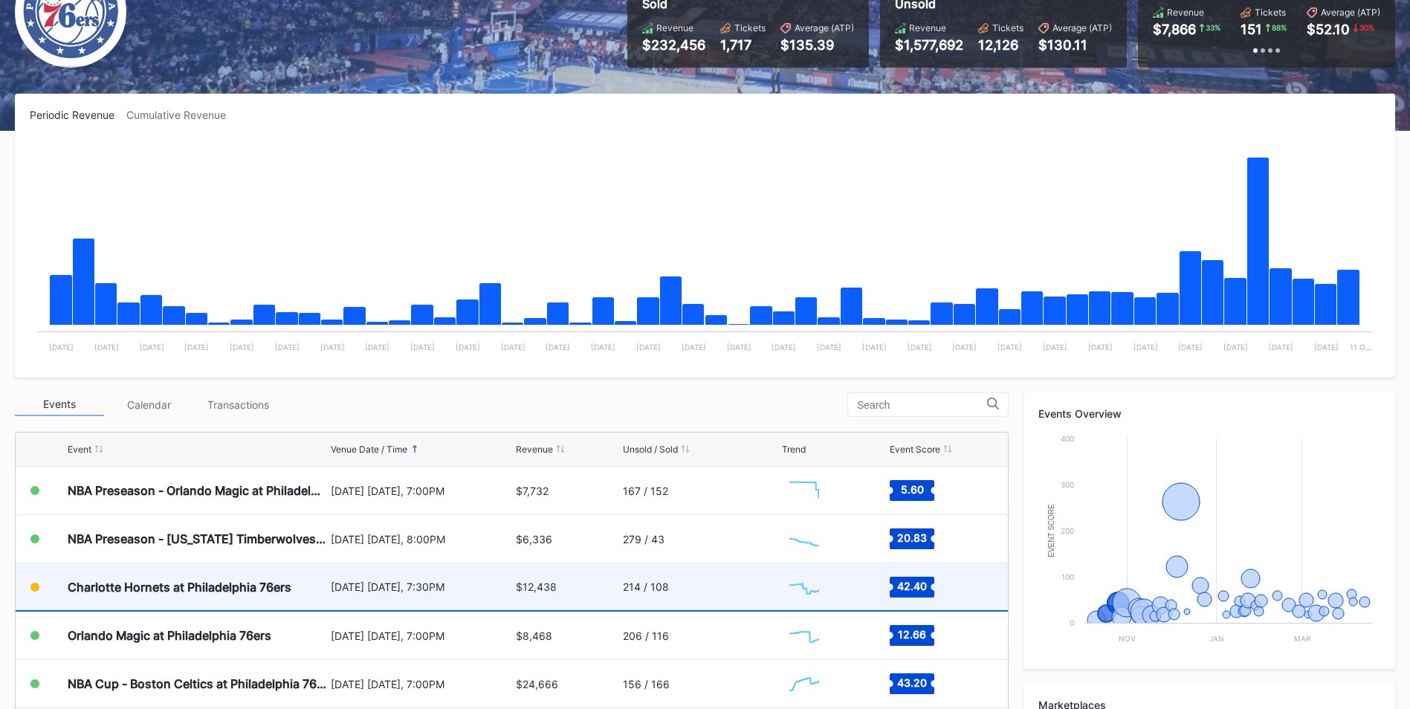
click at [304, 587] on div "Charlotte Hornets at Philadelphia 76ers" at bounding box center [197, 586] width 259 height 47
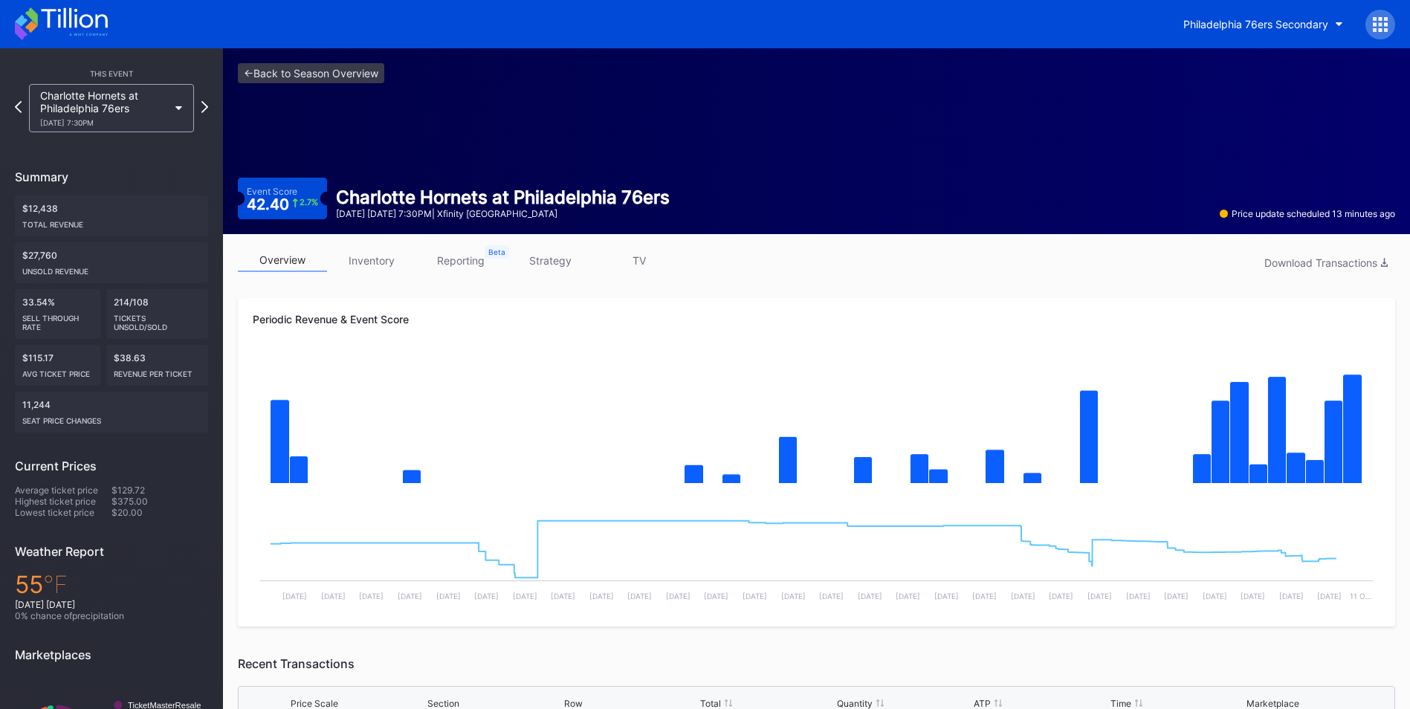
click at [380, 265] on link "inventory" at bounding box center [371, 260] width 89 height 23
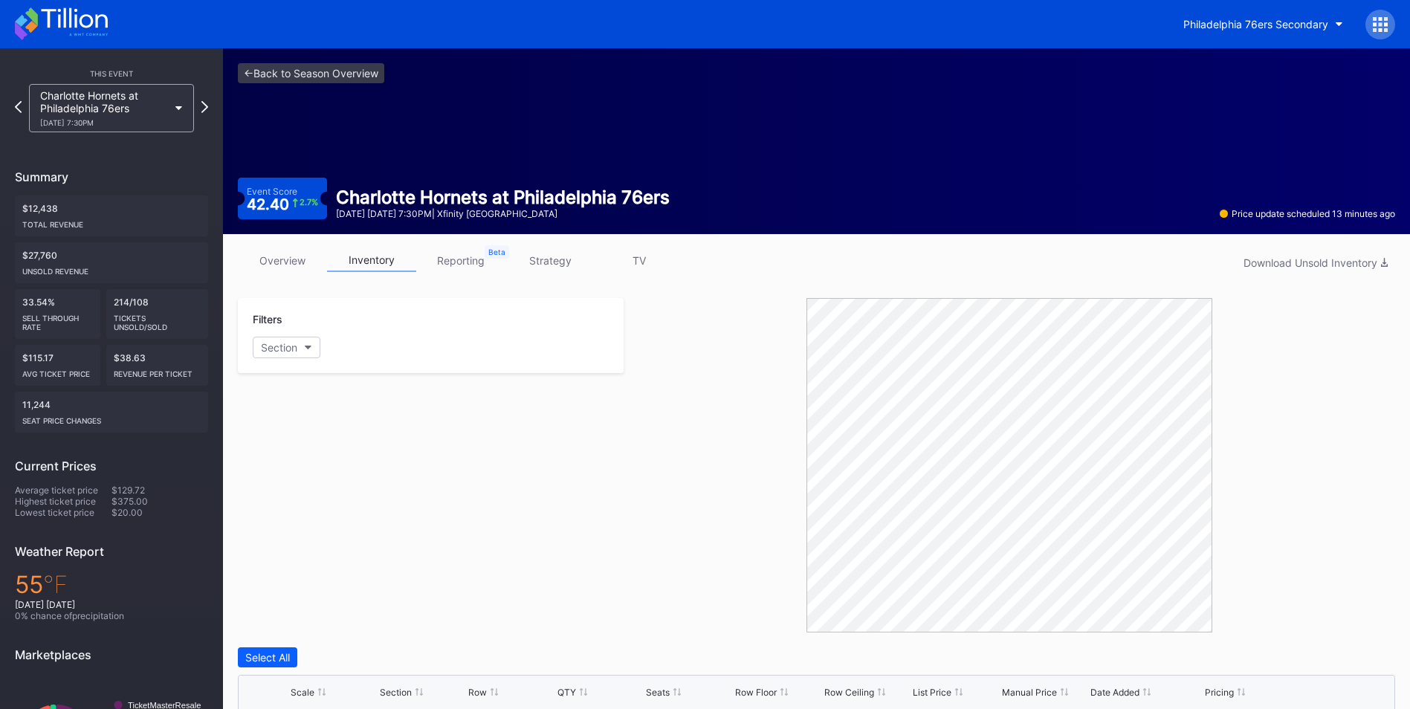
scroll to position [297, 0]
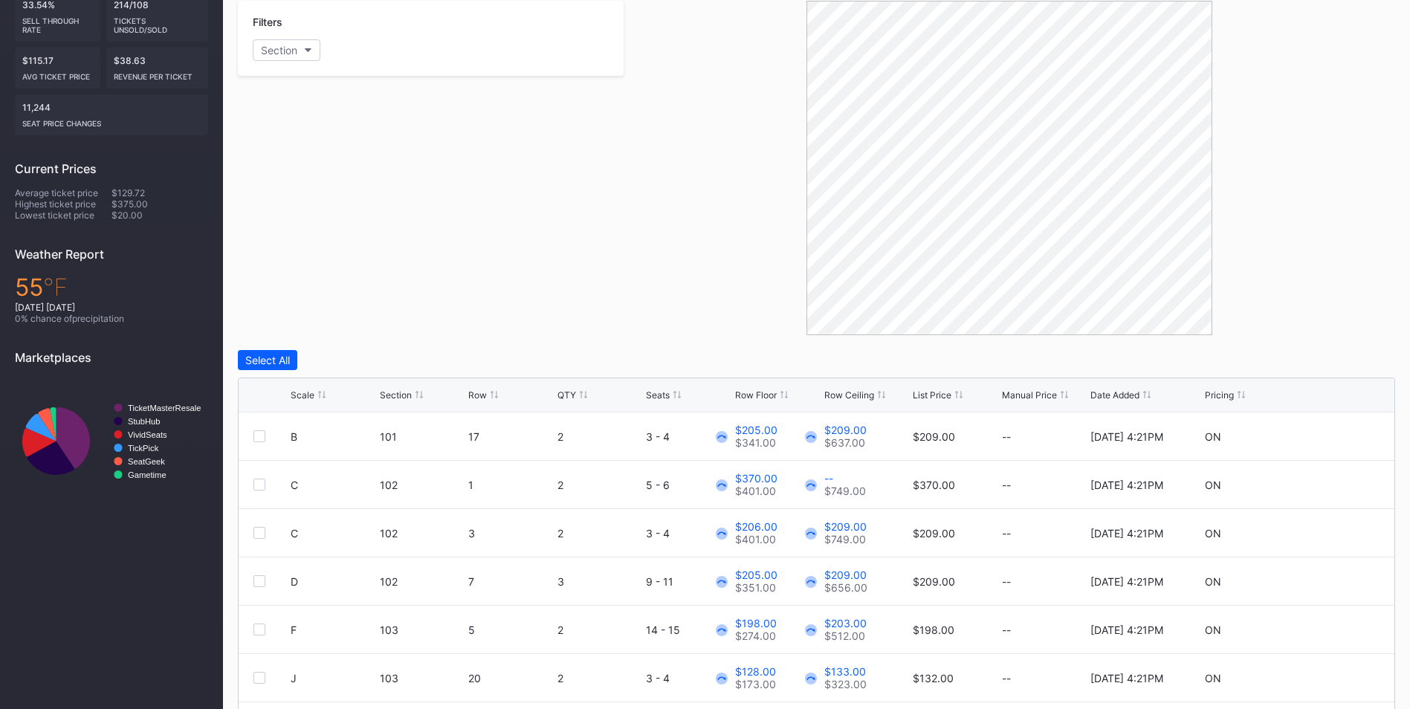
click at [844, 394] on div "Row Ceiling" at bounding box center [849, 395] width 50 height 11
click at [936, 390] on div "List Price" at bounding box center [932, 395] width 39 height 11
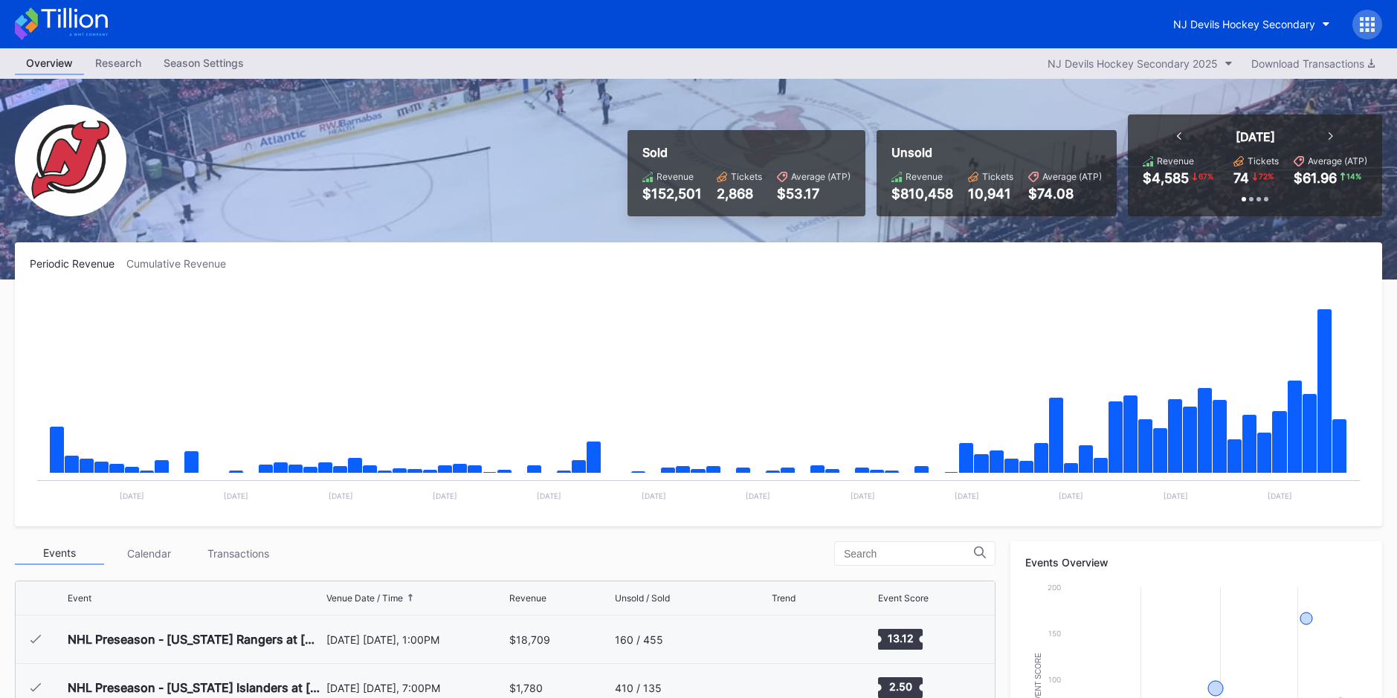
scroll to position [145, 0]
